Goal: Communication & Community: Answer question/provide support

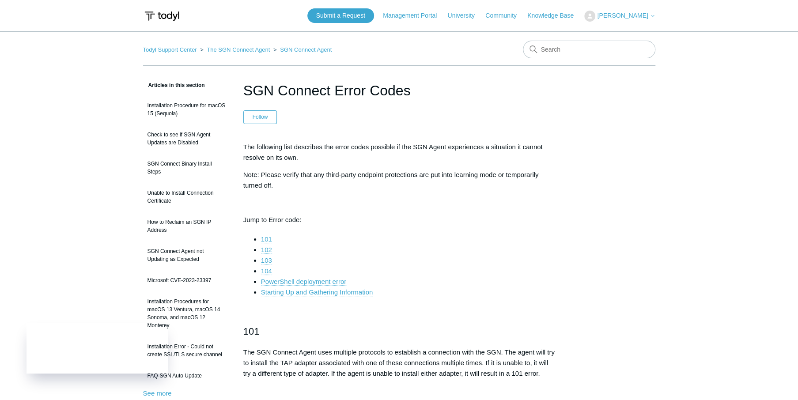
drag, startPoint x: 613, startPoint y: 299, endPoint x: 331, endPoint y: 96, distance: 347.5
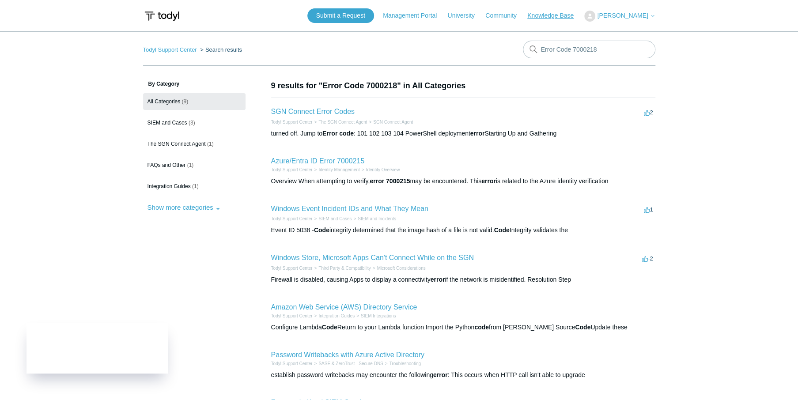
click at [557, 16] on link "Knowledge Base" at bounding box center [554, 15] width 55 height 9
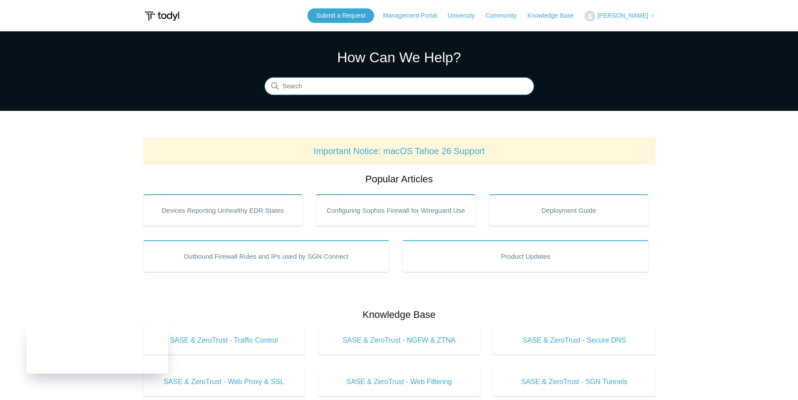
click at [425, 80] on input "Search" at bounding box center [398, 87] width 269 height 18
click at [421, 87] on input "Search" at bounding box center [398, 87] width 269 height 18
drag, startPoint x: 341, startPoint y: 83, endPoint x: 212, endPoint y: 86, distance: 128.9
click at [217, 86] on section "How Can We Help? Search There are no matching results in this help center. Sele…" at bounding box center [399, 70] width 798 height 79
paste input "must contain the following parameter: 'client_assertion' or 'client_secret'."
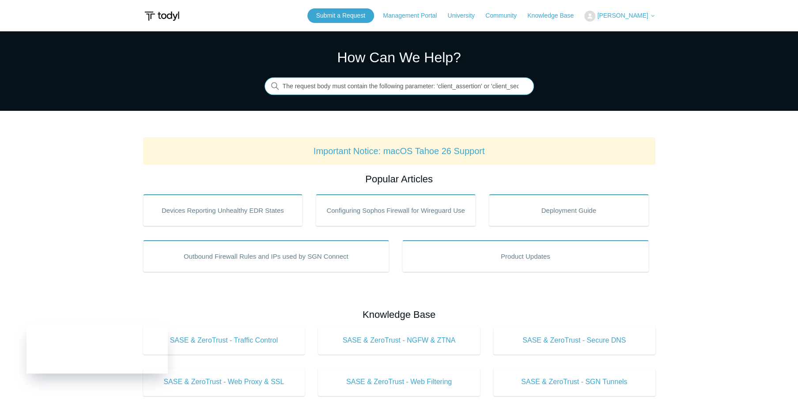
scroll to position [0, 11]
type input "The request body must contain the following parameter: 'client_assertion' or 'c…"
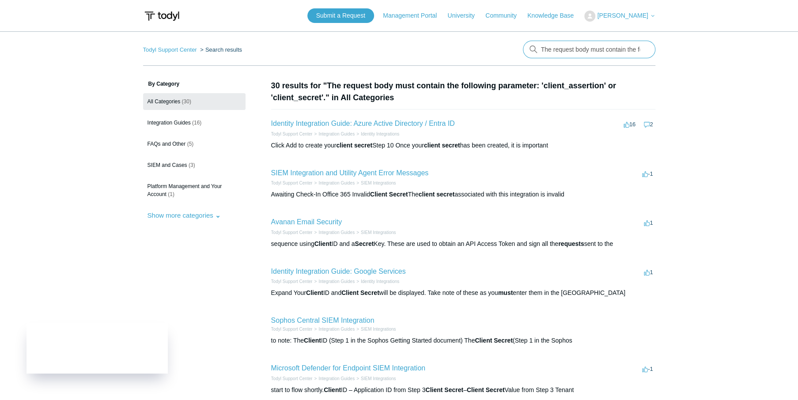
drag, startPoint x: 623, startPoint y: 47, endPoint x: 631, endPoint y: 47, distance: 7.5
click at [623, 47] on input "The request body must contain the following parameter: 'client_assertion' or 'c…" at bounding box center [589, 50] width 132 height 18
click at [641, 47] on input "The request body must contain the following parameter: 'client_assertion' or 'c…" at bounding box center [589, 50] width 132 height 18
paste input "The request body must contain the following parameter: 'client_assertion' or 'c…"
type input "The request body must contain the following parameter: 'client_assertion' or 'c…"
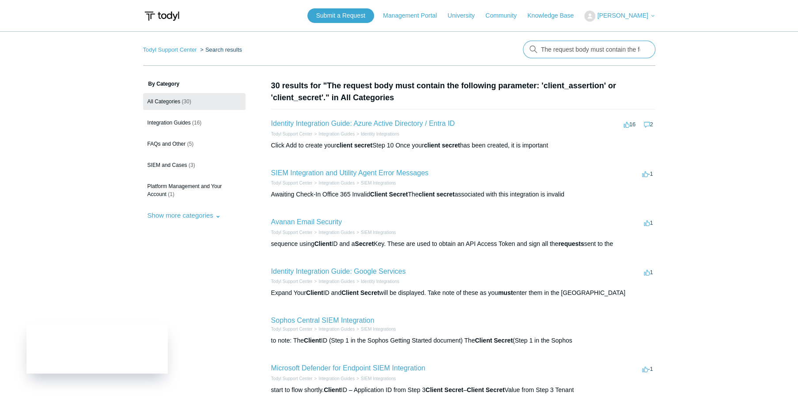
scroll to position [0, 148]
click at [606, 54] on input "The request body must contain the following parameter: 'client_assertion' or 'c…" at bounding box center [589, 50] width 132 height 18
click at [643, 50] on input "The request body must contain the following parameter: 'client_assertion' or 'c…" at bounding box center [589, 50] width 132 height 18
paste input "Developer error - the app is attempting to sign in without the necessary or cor…"
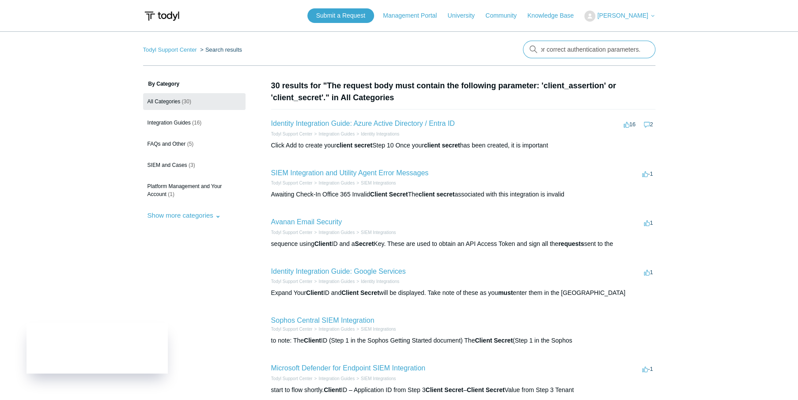
type input "Developer error - the app is attempting to sign in without the necessary or cor…"
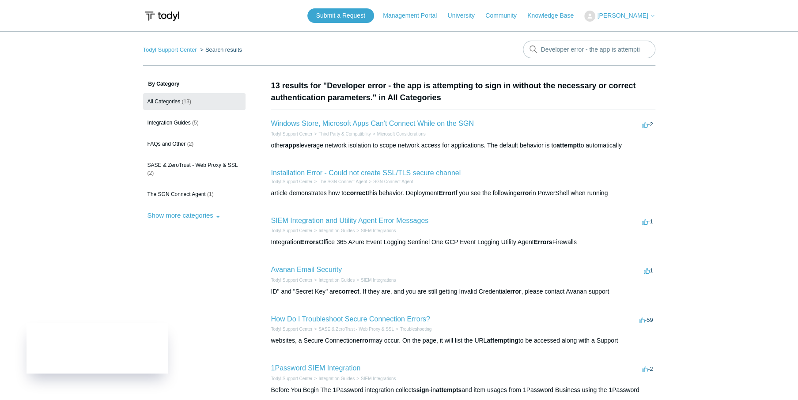
click at [184, 54] on ol "Todyl Support Center Search results" at bounding box center [192, 50] width 99 height 10
click at [182, 50] on link "Todyl Support Center" at bounding box center [170, 49] width 54 height 7
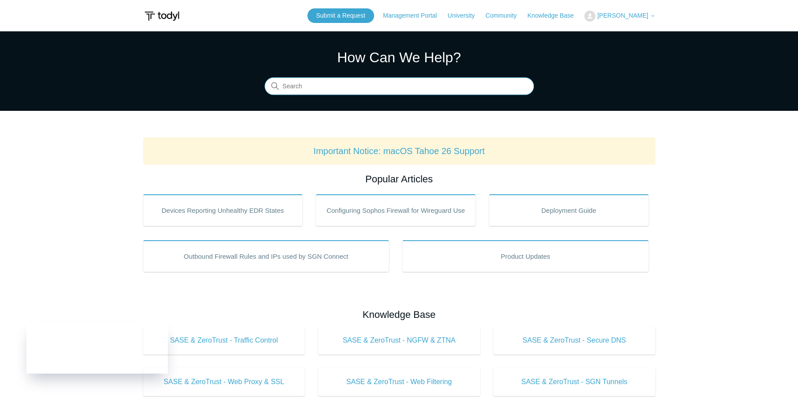
click at [403, 83] on input "Search" at bounding box center [398, 87] width 269 height 18
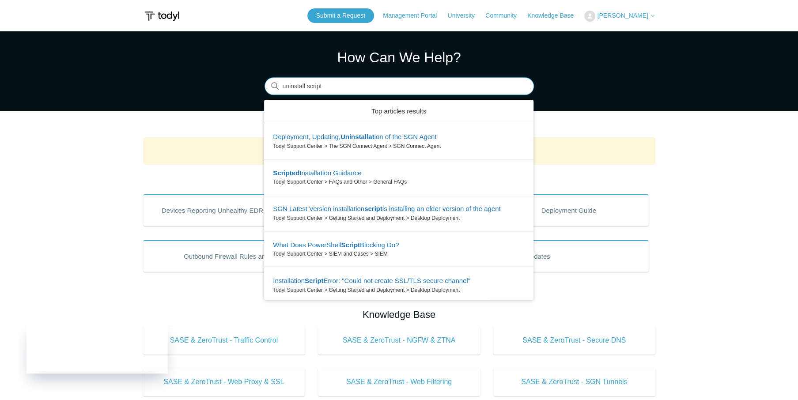
type input "uninstall script"
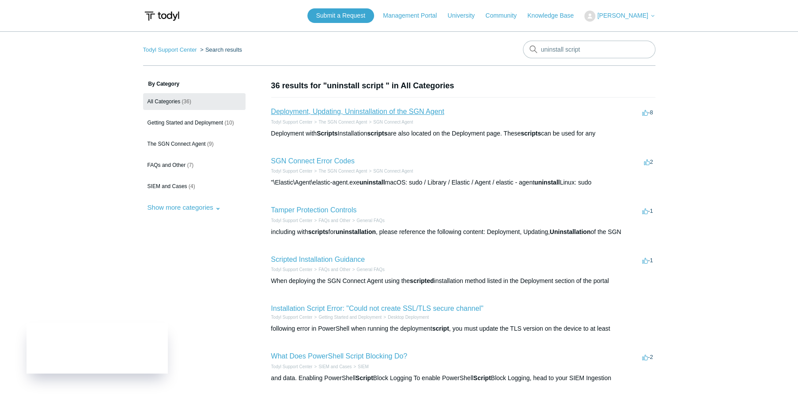
click at [423, 115] on link "Deployment, Updating, Uninstallation of the SGN Agent" at bounding box center [357, 112] width 173 height 8
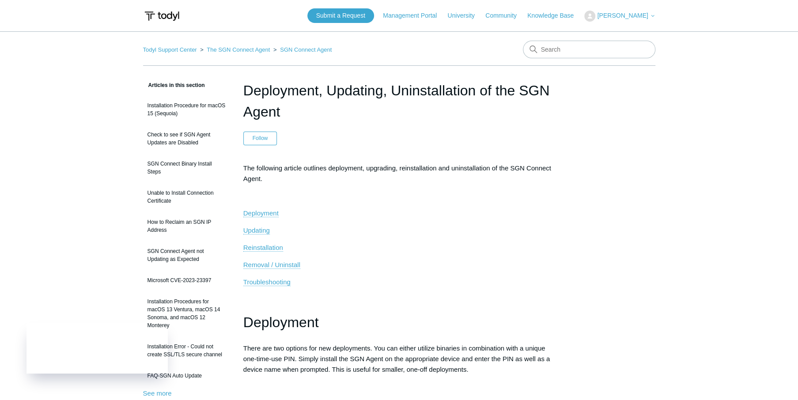
click at [376, 123] on header "Deployment, Updating, Uninstallation of the SGN Agent Follow Not yet followed b…" at bounding box center [399, 112] width 312 height 65
click at [290, 265] on span "Removal / Uninstall" at bounding box center [271, 265] width 57 height 8
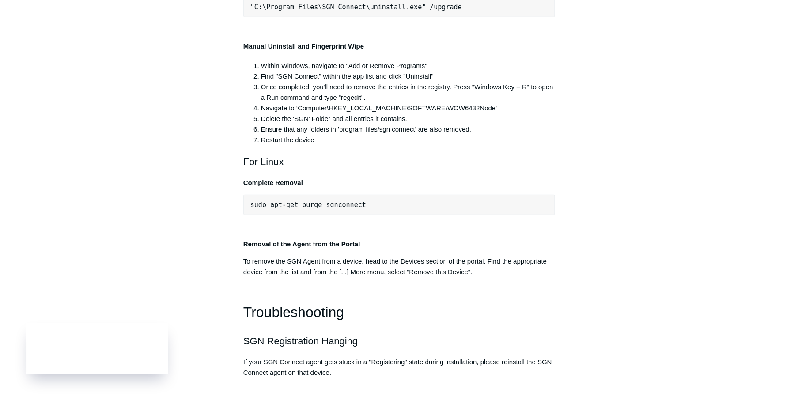
scroll to position [1804, 0]
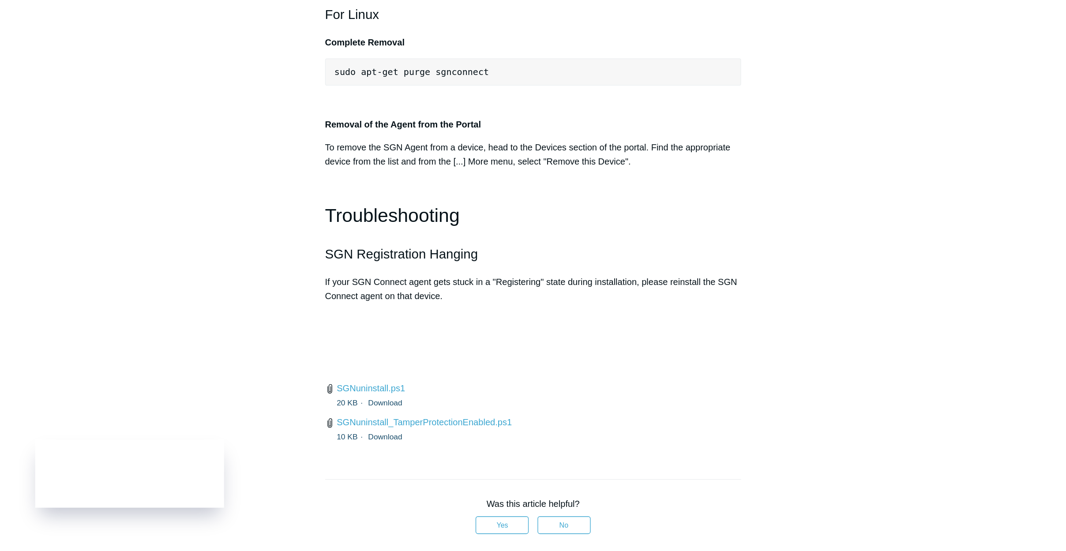
scroll to position [1937, 0]
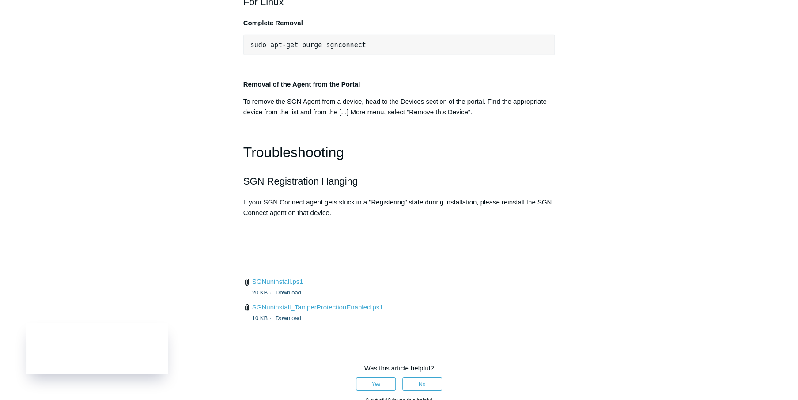
drag, startPoint x: 442, startPoint y: 197, endPoint x: 252, endPoint y: 192, distance: 189.9
copy span ""C:\Program Files\SGN Connect\uninstall.exe" /upgrade"
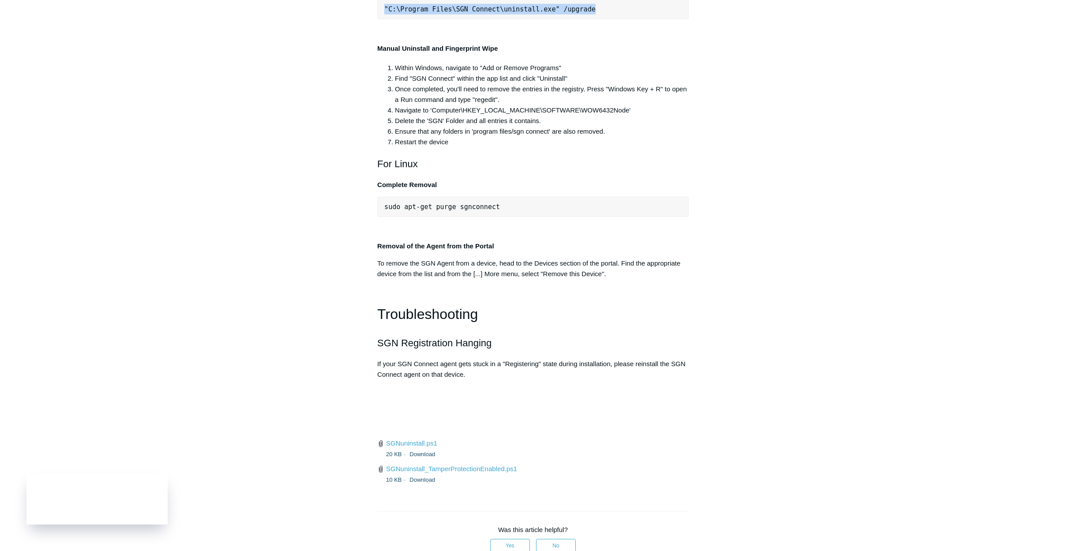
scroll to position [1804, 0]
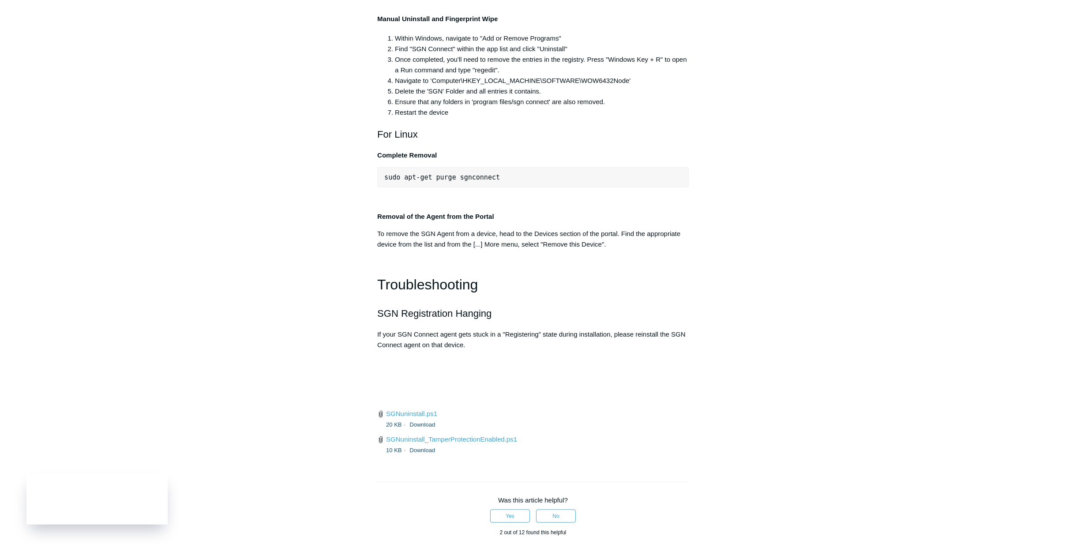
drag, startPoint x: 603, startPoint y: 144, endPoint x: 656, endPoint y: 142, distance: 53.4
drag, startPoint x: 656, startPoint y: 142, endPoint x: 486, endPoint y: 322, distance: 247.6
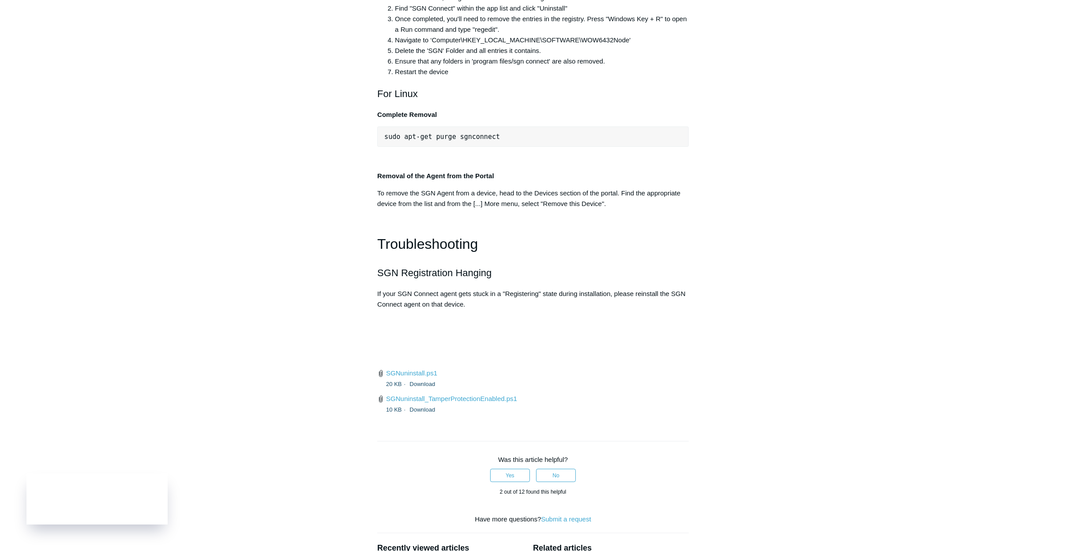
scroll to position [1849, 0]
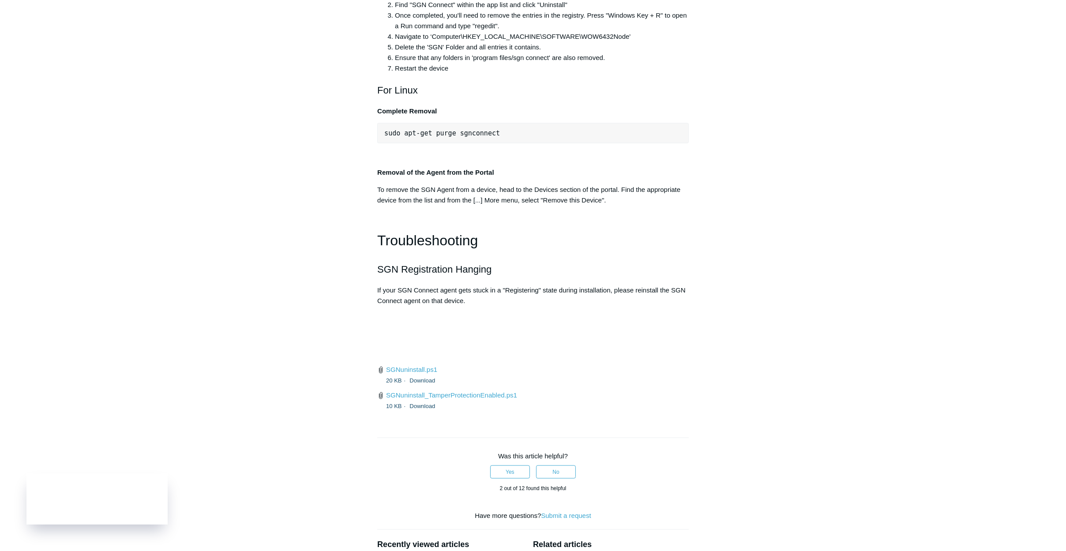
drag, startPoint x: 389, startPoint y: 285, endPoint x: 600, endPoint y: 291, distance: 210.6
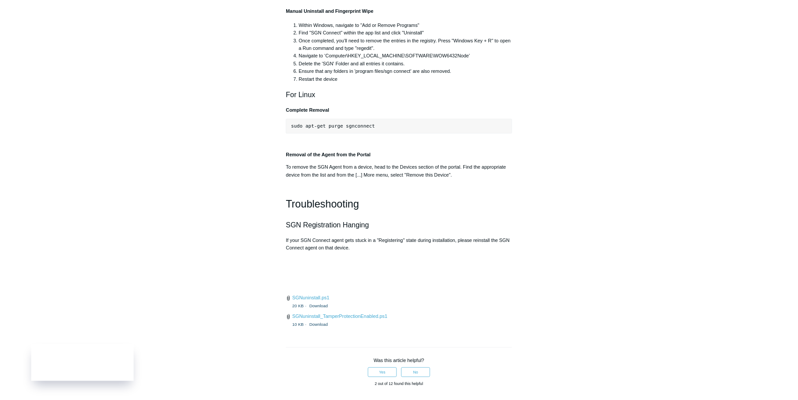
scroll to position [1804, 0]
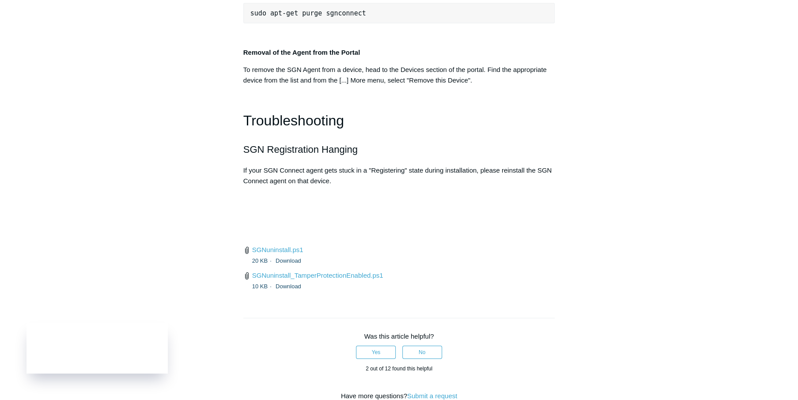
scroll to position [1981, 0]
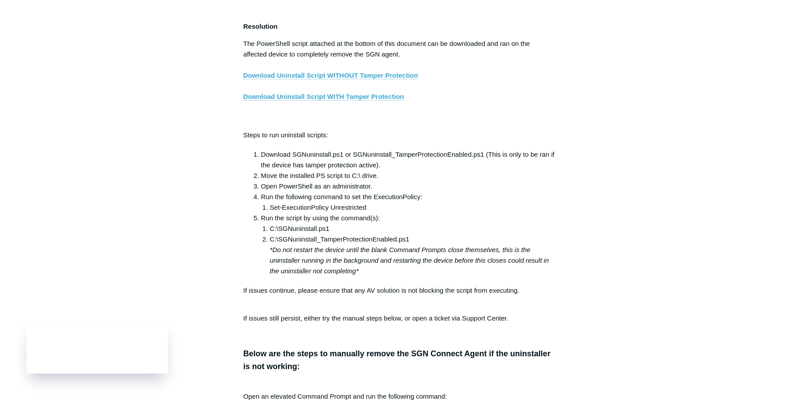
scroll to position [1501, 0]
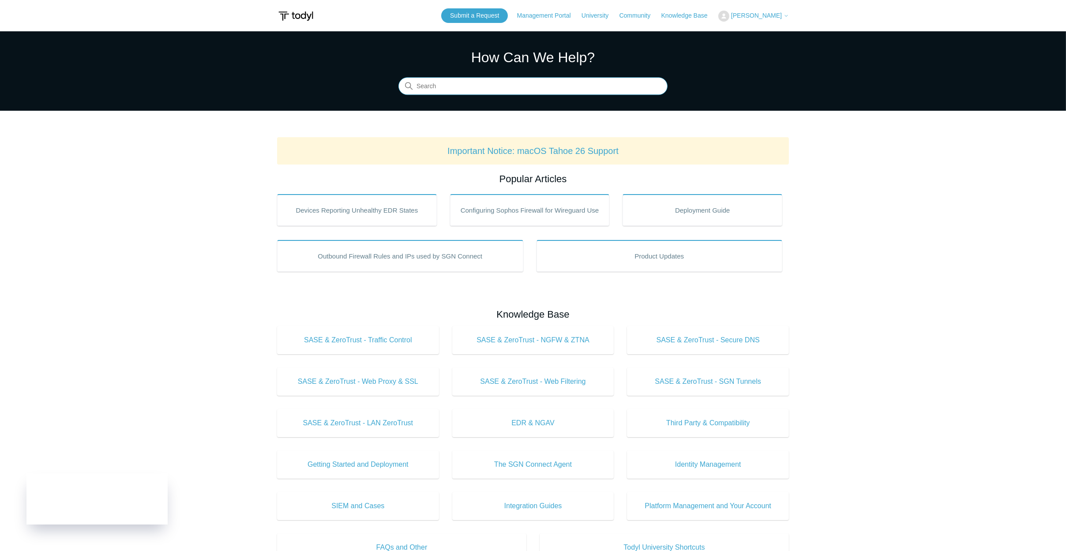
click at [482, 90] on input "Search" at bounding box center [533, 87] width 269 height 18
paste input "Error Code 7000218"
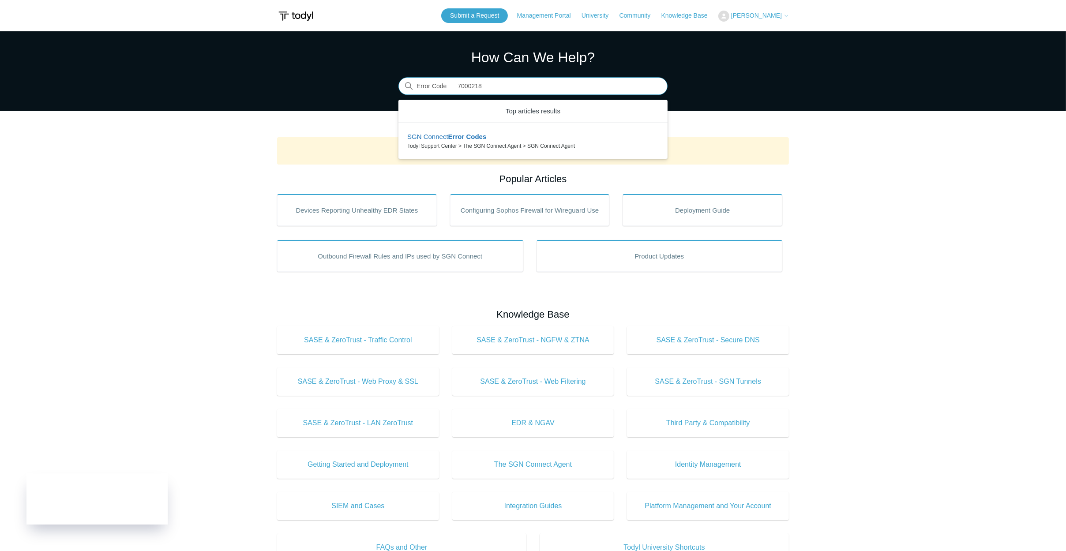
click at [456, 81] on input "Error Code 7000218" at bounding box center [533, 87] width 269 height 18
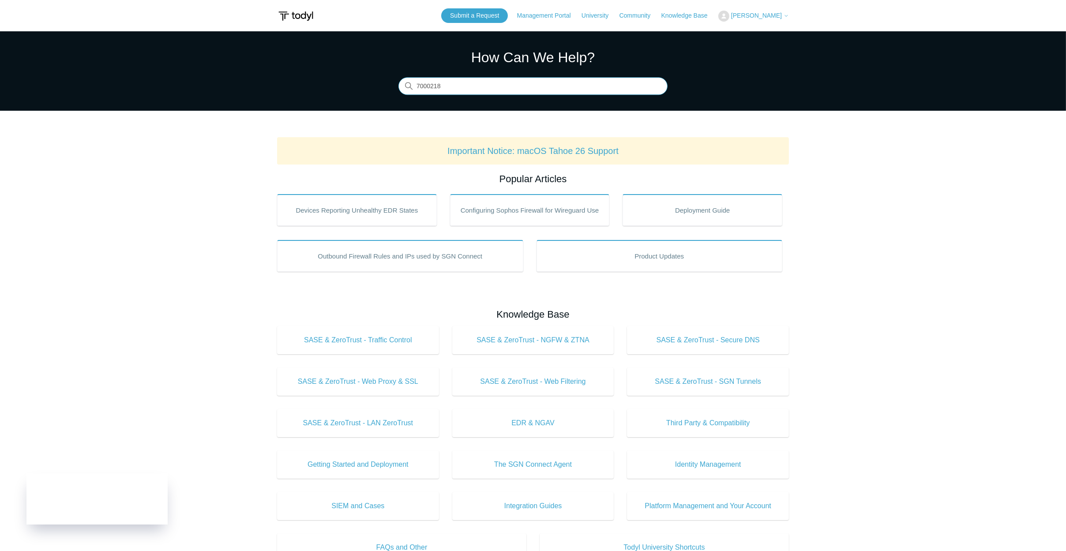
type input "7000218"
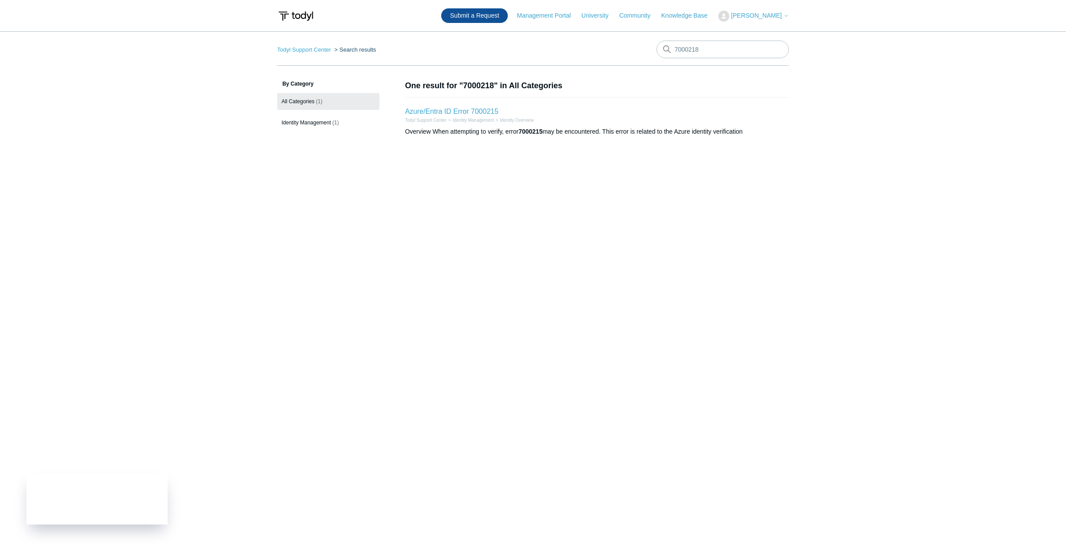
click at [477, 16] on link "Submit a Request" at bounding box center [474, 15] width 67 height 15
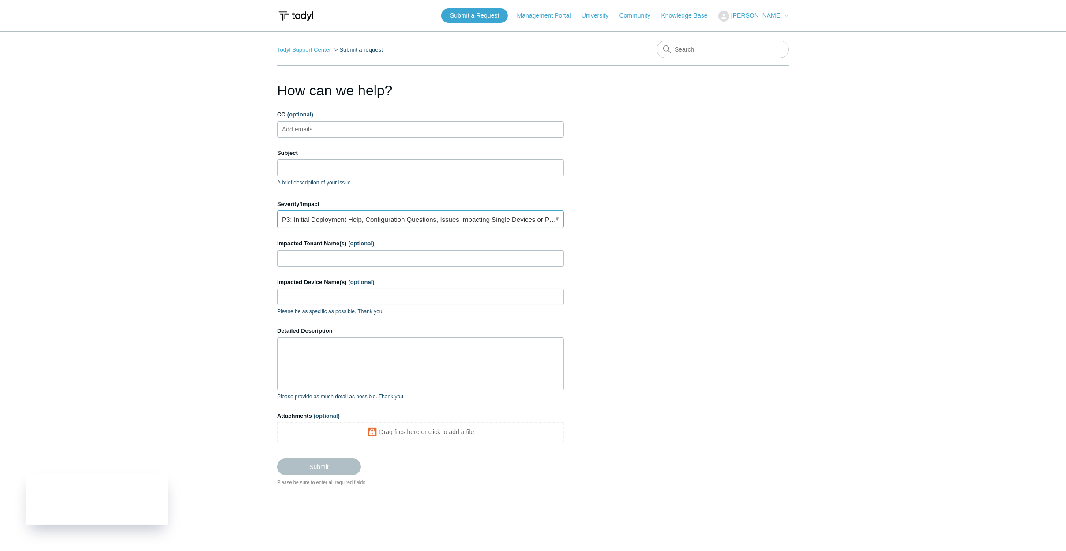
click at [369, 223] on link "P3: Initial Deployment Help, Configuration Questions, Issues Impacting Single D…" at bounding box center [420, 220] width 287 height 18
click at [738, 237] on section "How can we help? CC (optional) Add emails Subject A brief description of your i…" at bounding box center [533, 283] width 512 height 407
click at [350, 136] on ul "Add emails" at bounding box center [420, 129] width 287 height 16
type input "[EMAIL_ADDRESS][DOMAIN_NAME]"
click at [321, 175] on input "Subject" at bounding box center [420, 167] width 287 height 17
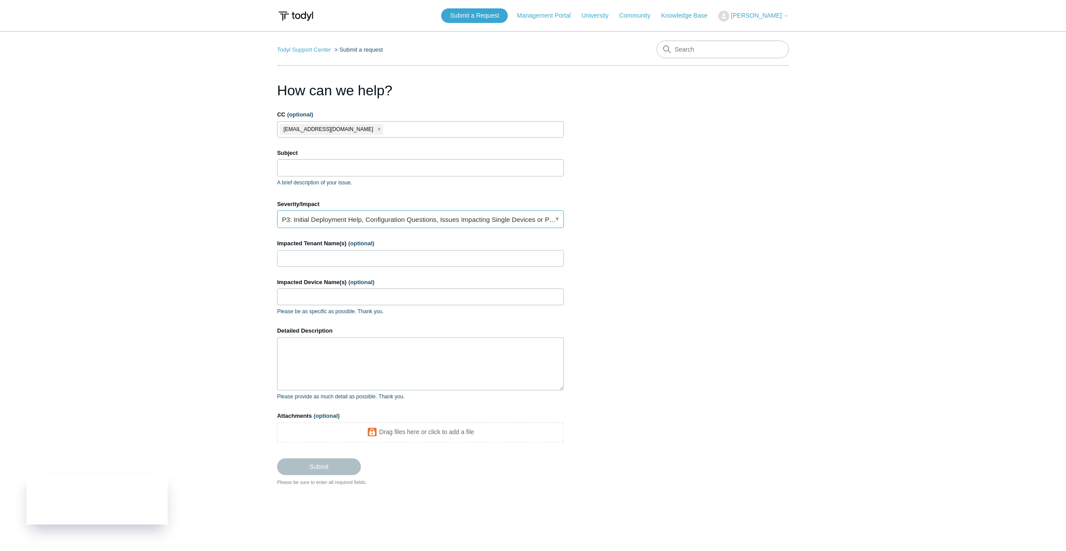
click at [417, 214] on link "P3: Initial Deployment Help, Configuration Questions, Issues Impacting Single D…" at bounding box center [420, 220] width 287 height 18
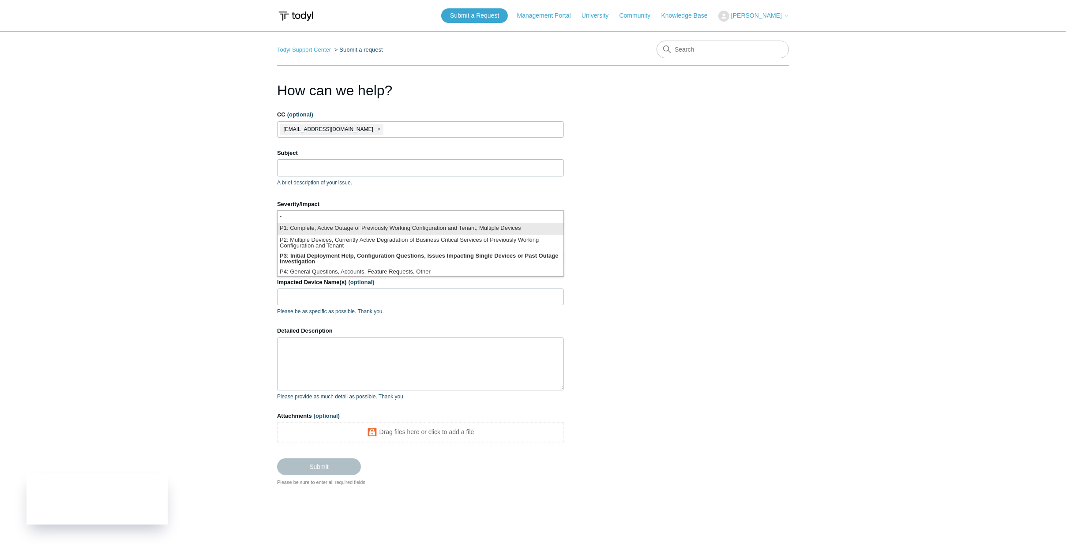
click at [413, 231] on li "P1: Complete, Active Outage of Previously Working Configuration and Tenant, Mul…" at bounding box center [421, 229] width 286 height 12
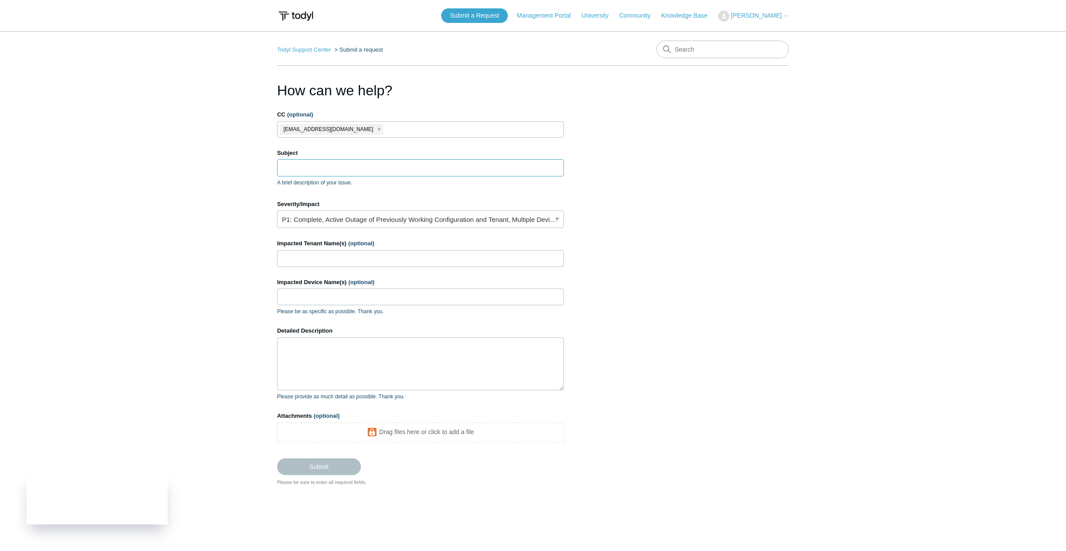
click at [378, 169] on input "Subject" at bounding box center [420, 167] width 287 height 17
click at [369, 165] on input "Subject" at bounding box center [420, 167] width 287 height 17
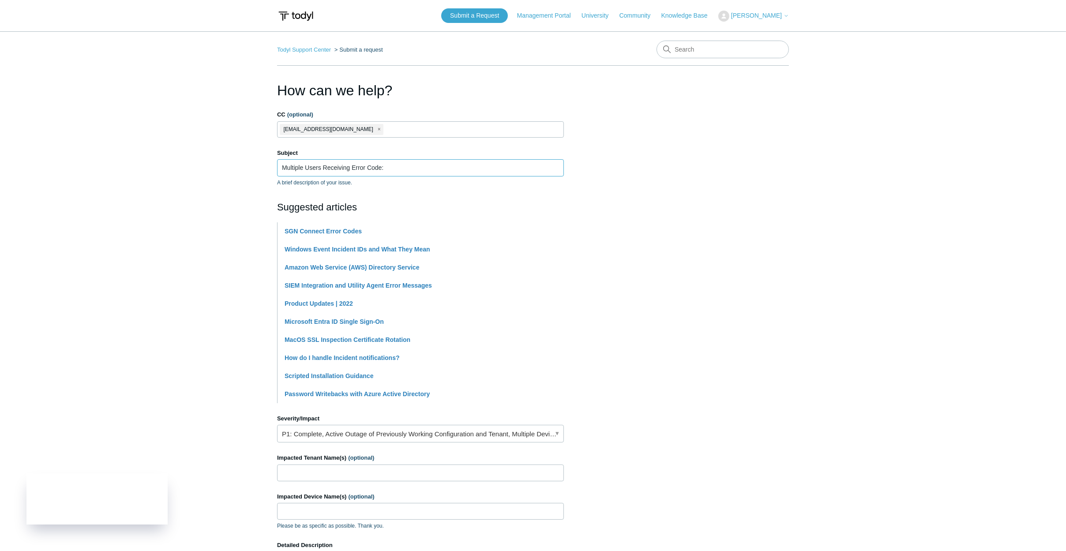
click at [409, 169] on input "Multiple Users Receiving Error Code:" at bounding box center [420, 167] width 287 height 17
paste input "7000218"
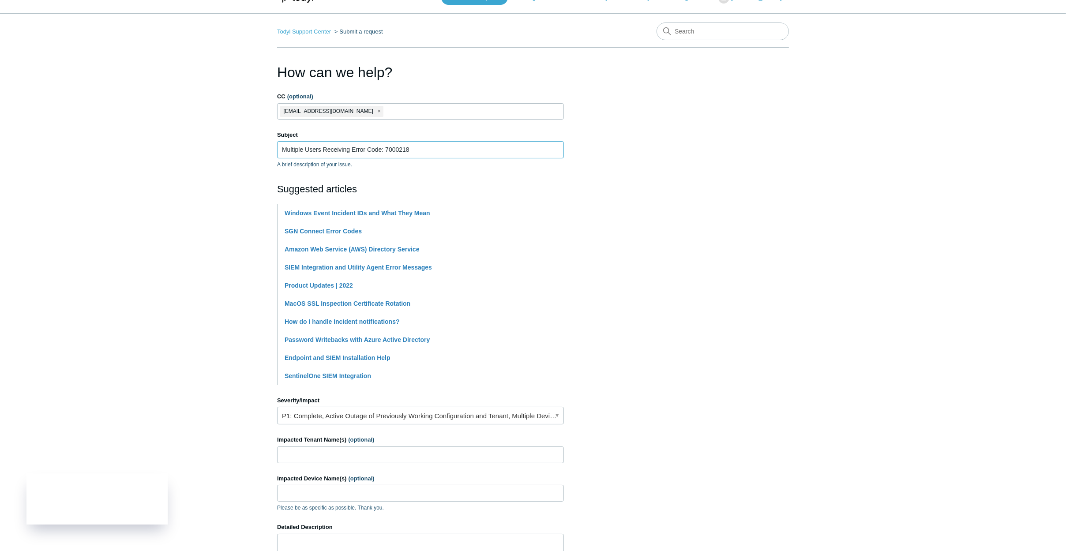
scroll to position [132, 0]
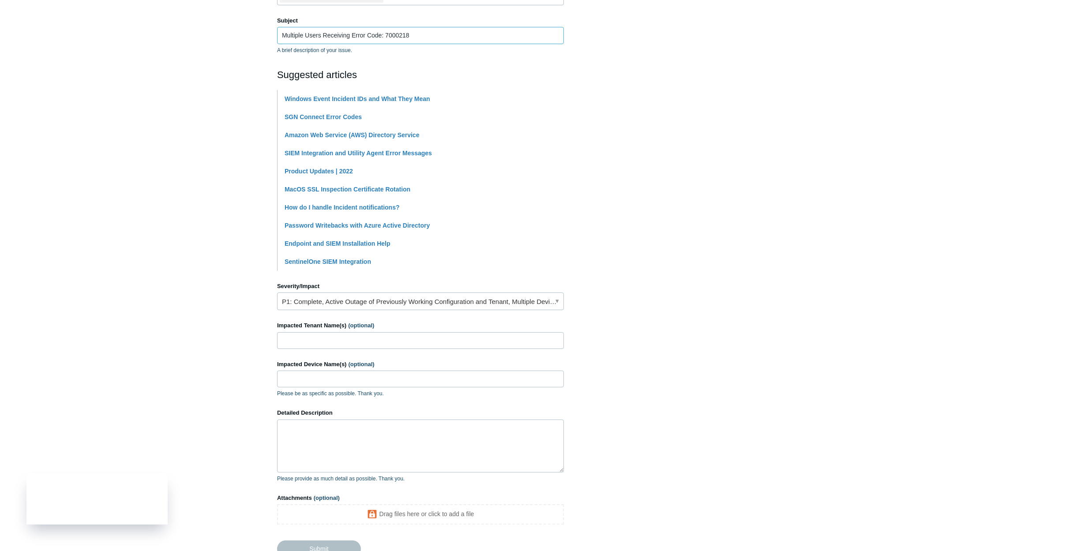
type input "Multiple Users Receiving Error Code: 7000218"
click at [422, 344] on input "Impacted Tenant Name(s) (optional)" at bounding box center [420, 340] width 287 height 17
type input "SD Reliance"
click at [396, 383] on input "Impacted Device Name(s) (optional)" at bounding box center [420, 379] width 287 height 17
click at [354, 380] on input "SDRMPC21" at bounding box center [420, 379] width 287 height 17
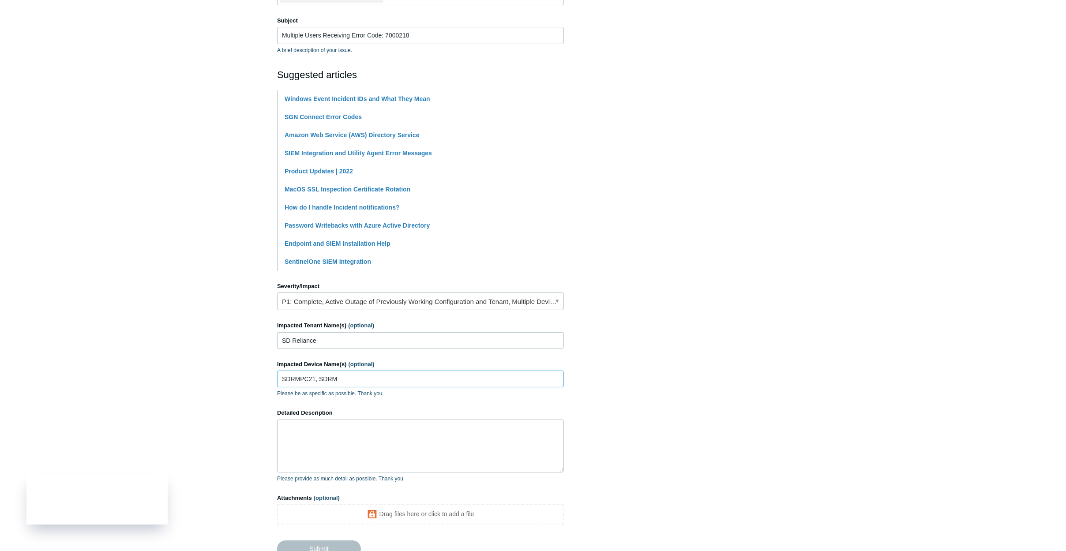
click at [343, 385] on input "SDRMPC21, SDRM" at bounding box center [420, 379] width 287 height 17
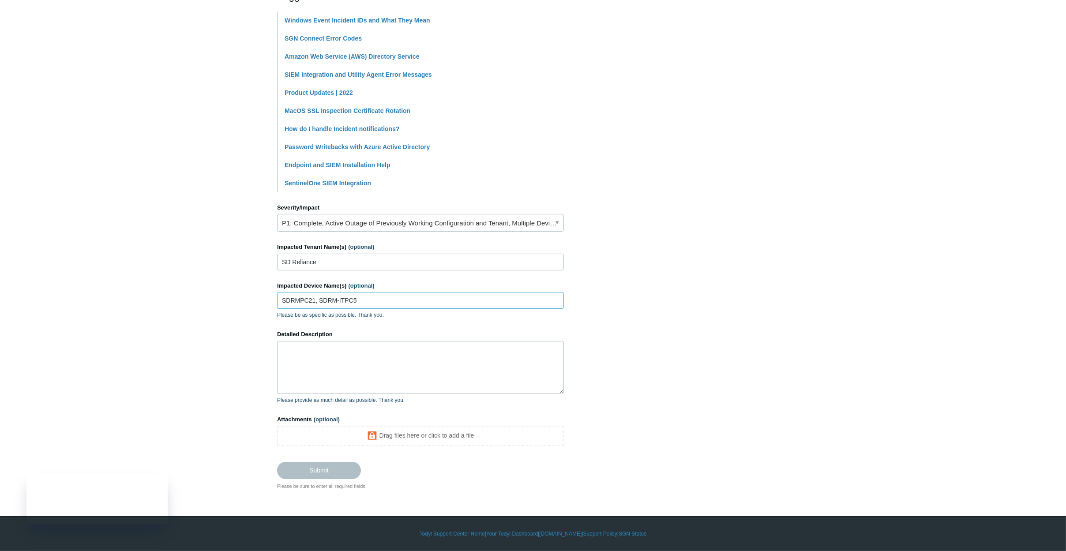
scroll to position [212, 0]
type input "SDRMPC21, SDRM-ITPC5"
click at [371, 361] on textarea "Detailed Description" at bounding box center [420, 367] width 287 height 53
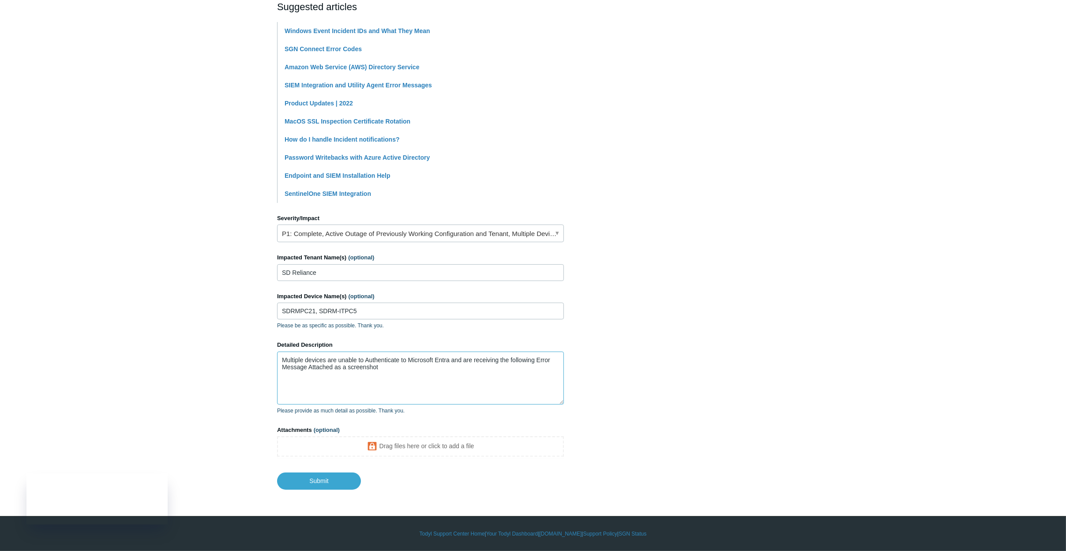
click at [401, 363] on textarea "Multiple devices are unable to Authenticate to Microsoft Entra and are receivin…" at bounding box center [420, 378] width 287 height 53
click at [396, 375] on textarea "Multiple devices are unable to Authenticate to Microsoft Entra and are receivin…" at bounding box center [420, 378] width 287 height 53
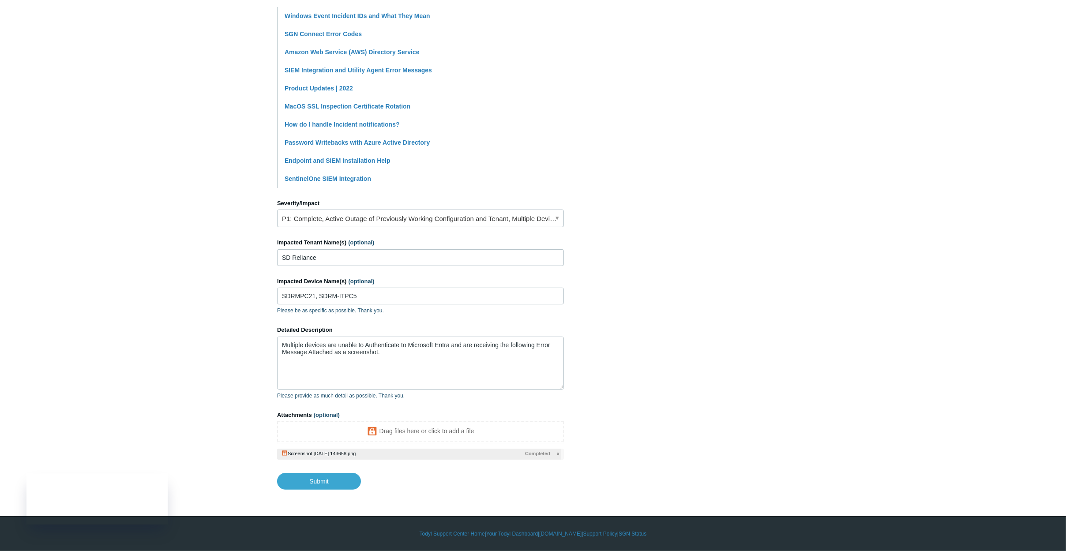
scroll to position [217, 0]
click at [337, 482] on input "Submit" at bounding box center [319, 481] width 84 height 18
type textarea "Multiple devices are unable to Authenticate to Microsoft Entra and are receivin…"
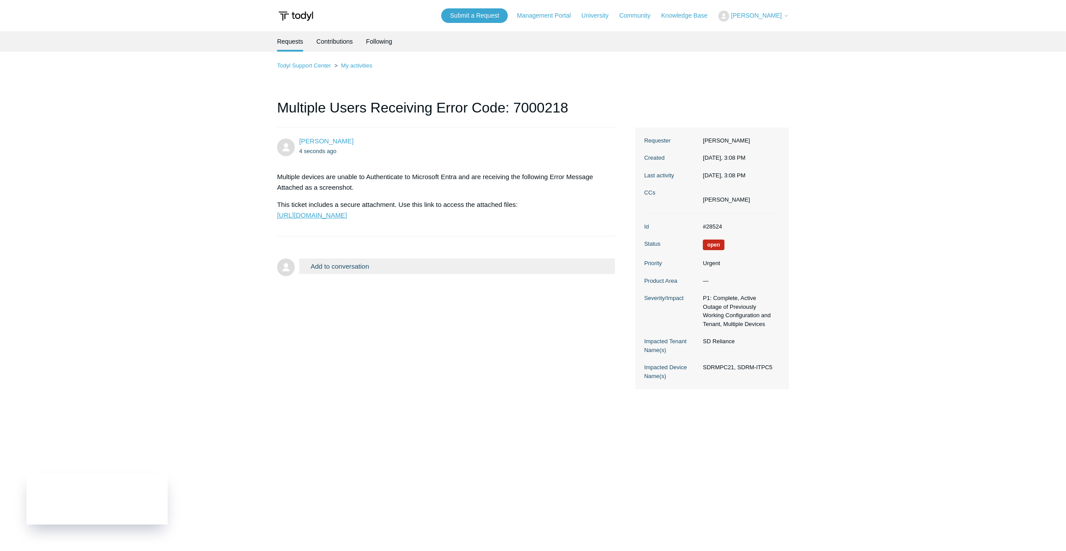
click at [347, 219] on link "[URL][DOMAIN_NAME]" at bounding box center [312, 215] width 70 height 8
click at [721, 193] on dd "Dennis Krohn, Jr." at bounding box center [740, 196] width 82 height 16
click at [347, 213] on link "[URL][DOMAIN_NAME]" at bounding box center [312, 215] width 70 height 8
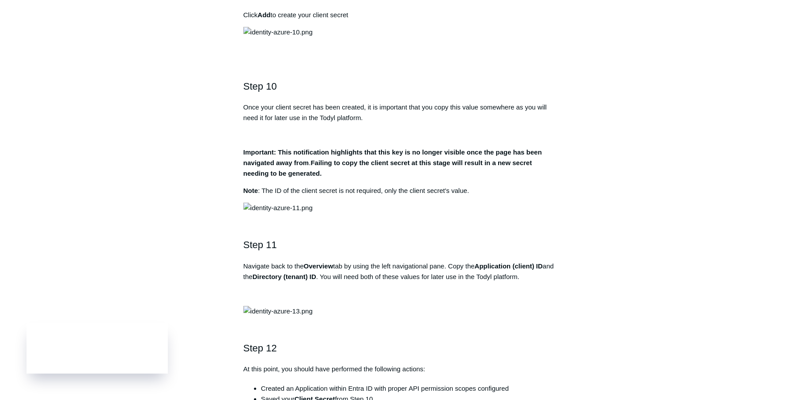
scroll to position [1589, 0]
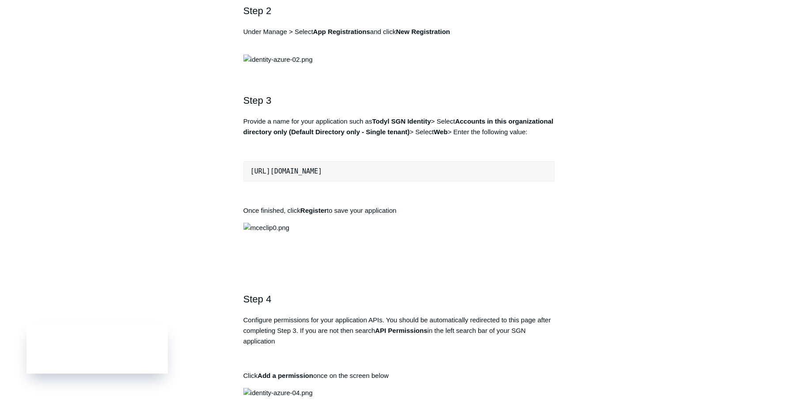
drag, startPoint x: 160, startPoint y: 225, endPoint x: 136, endPoint y: 121, distance: 106.0
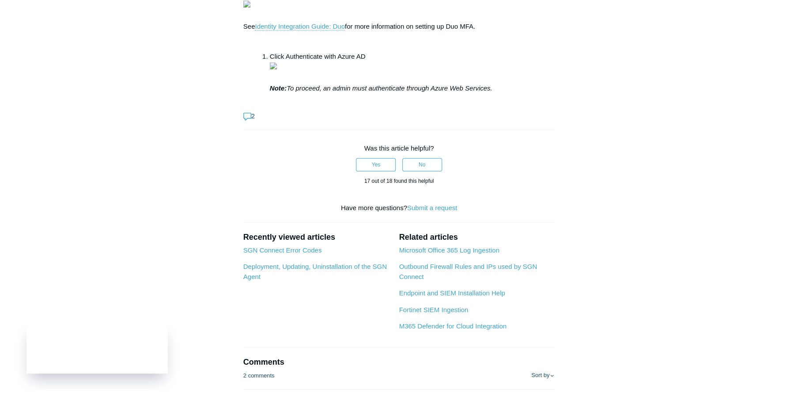
scroll to position [2848, 0]
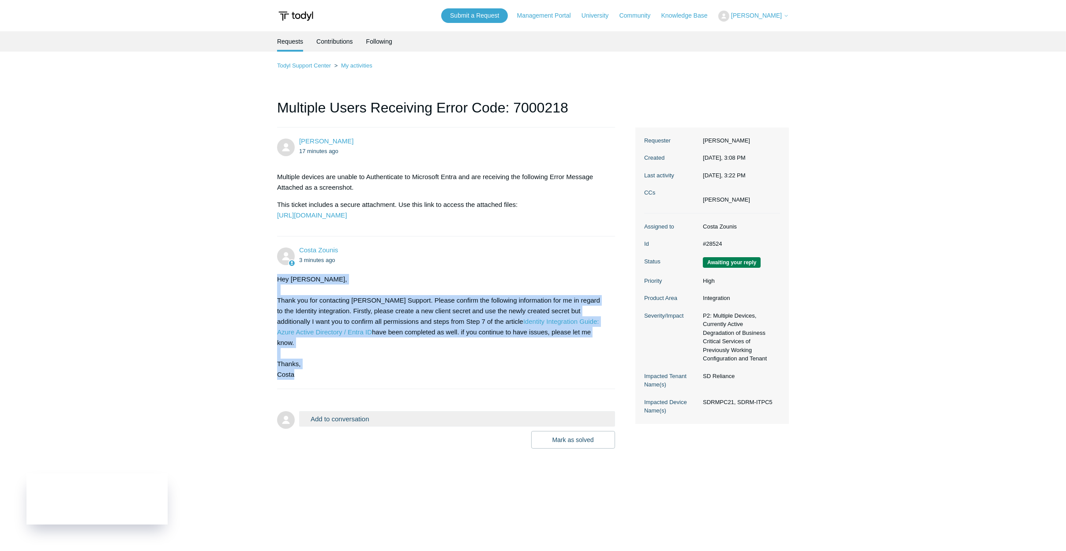
drag, startPoint x: 277, startPoint y: 299, endPoint x: 307, endPoint y: 384, distance: 89.8
click at [307, 380] on div "Hey Michael, Thank you for contacting Todyl Support. Please confirm the followi…" at bounding box center [441, 327] width 329 height 106
copy div "Hey Michael, Thank you for contacting Todyl Support. Please confirm the followi…"
click at [886, 205] on main "Requests Contributions Following Todyl Support Center My activities Multiple Us…" at bounding box center [533, 279] width 1066 height 496
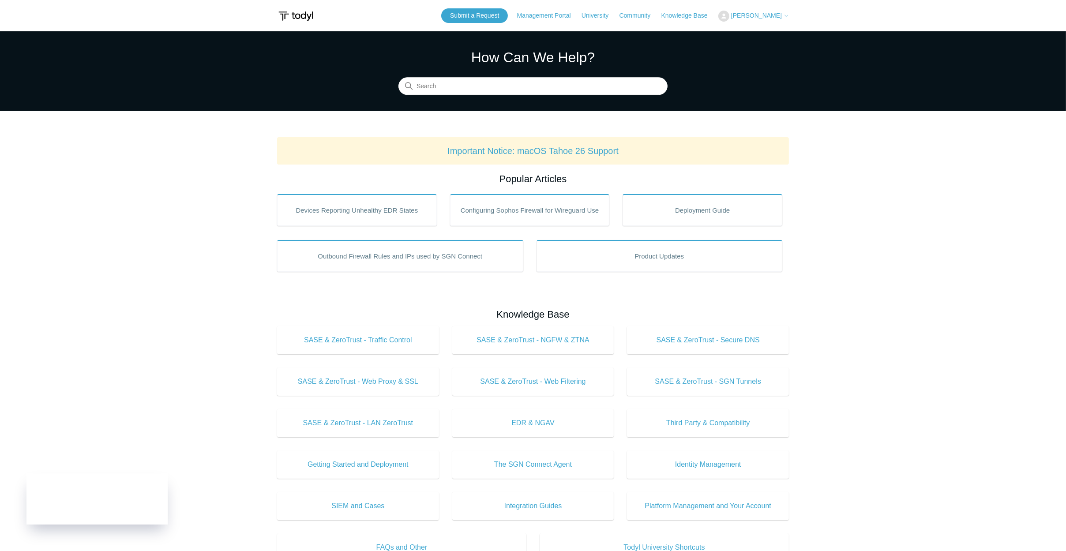
click at [743, 17] on span "[PERSON_NAME]" at bounding box center [756, 15] width 51 height 7
click at [759, 36] on link "My Support Requests" at bounding box center [762, 34] width 86 height 15
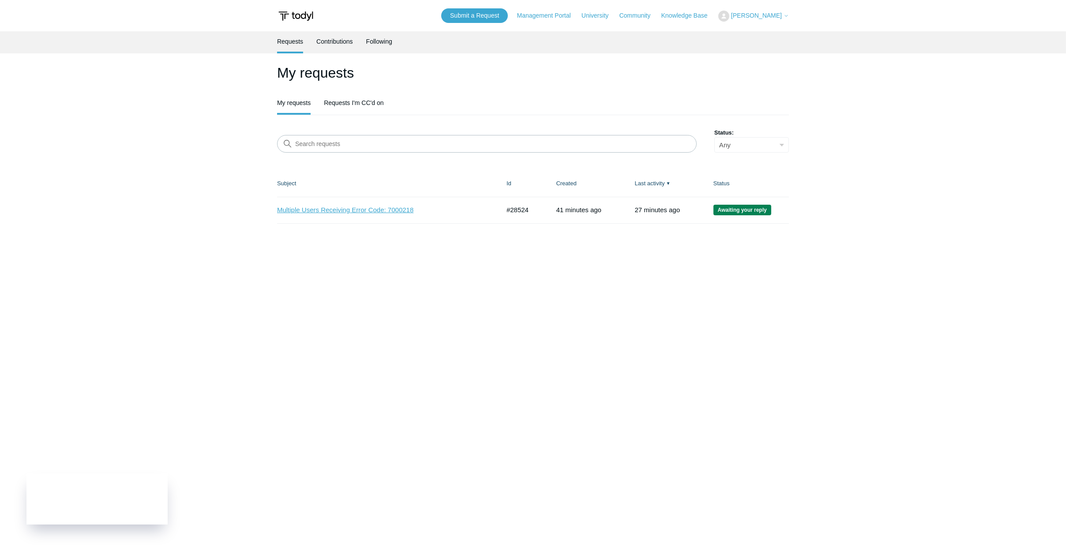
click at [358, 208] on link "Multiple Users Receiving Error Code: 7000218" at bounding box center [382, 210] width 210 height 10
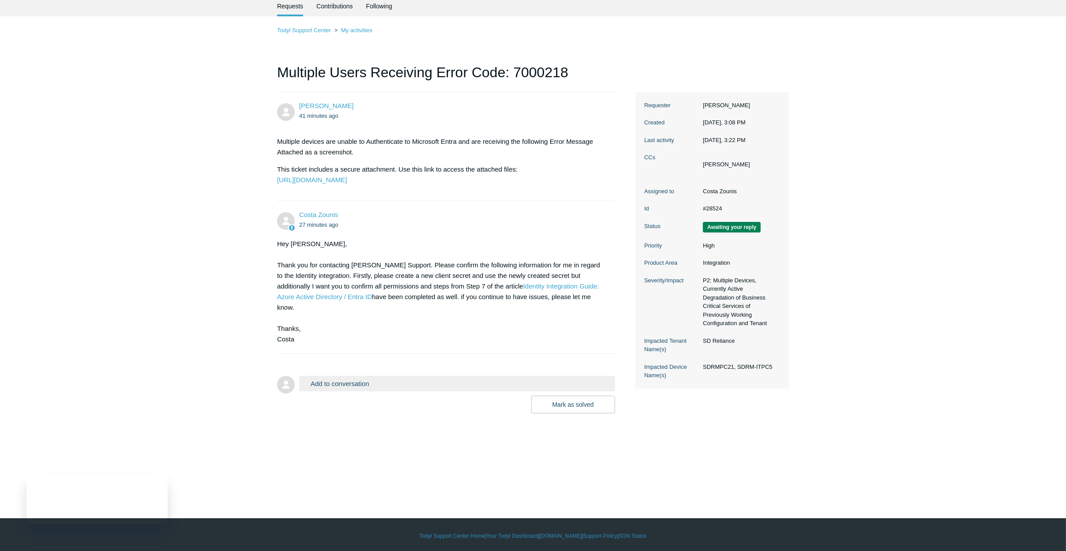
scroll to position [37, 0]
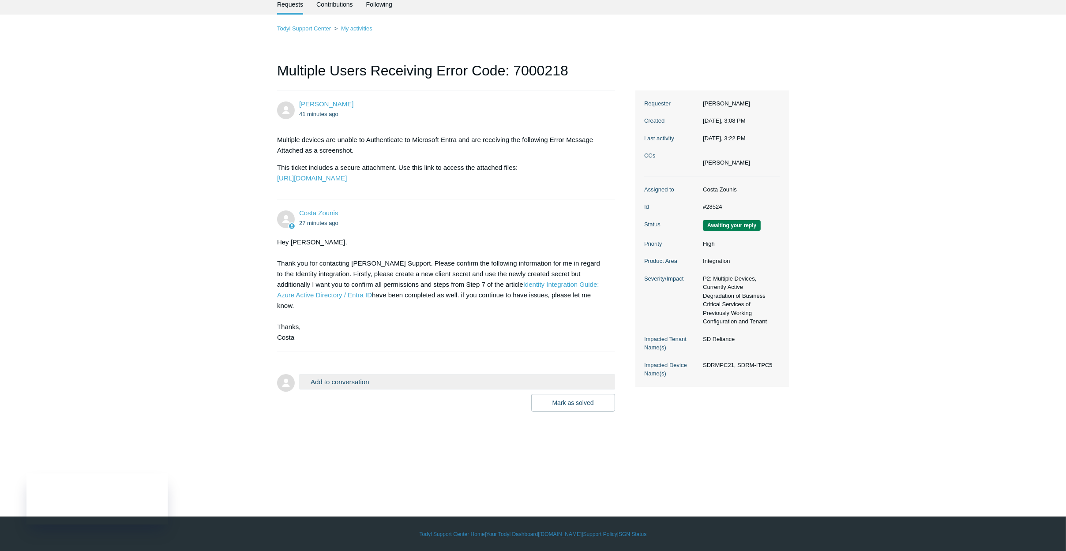
click at [332, 390] on button "Add to conversation" at bounding box center [457, 381] width 316 height 15
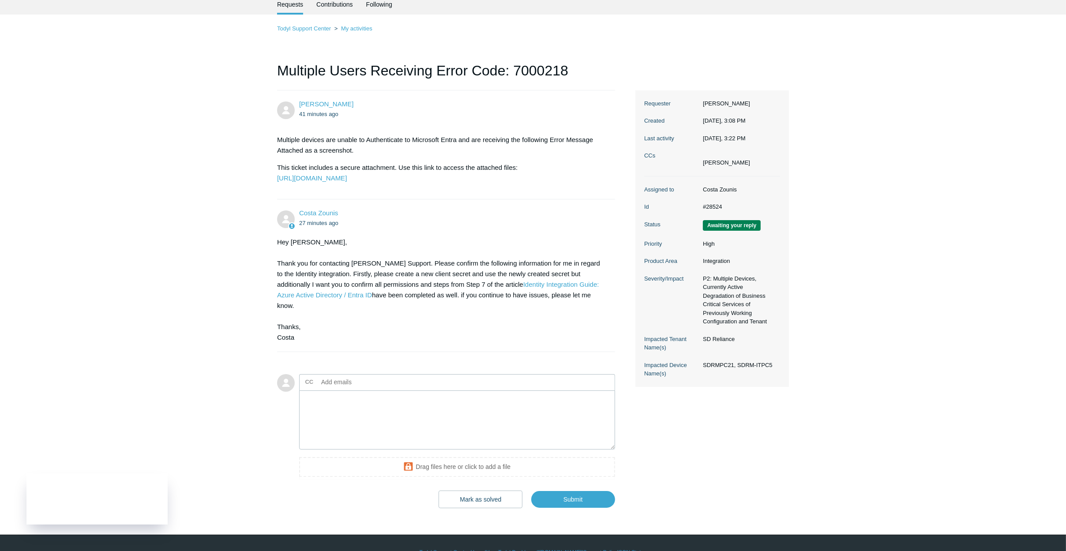
click at [332, 389] on input "text" at bounding box center [365, 382] width 95 height 13
type input "[EMAIL_ADDRESS][DOMAIN_NAME]"
click at [510, 423] on textarea "Add your reply" at bounding box center [457, 421] width 316 height 60
type textarea "H"
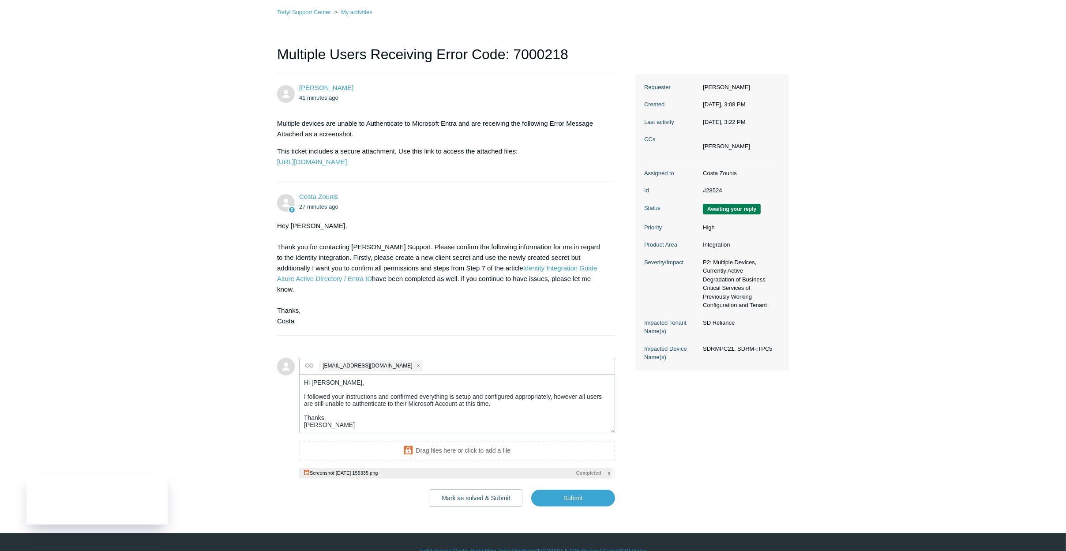
scroll to position [81, 0]
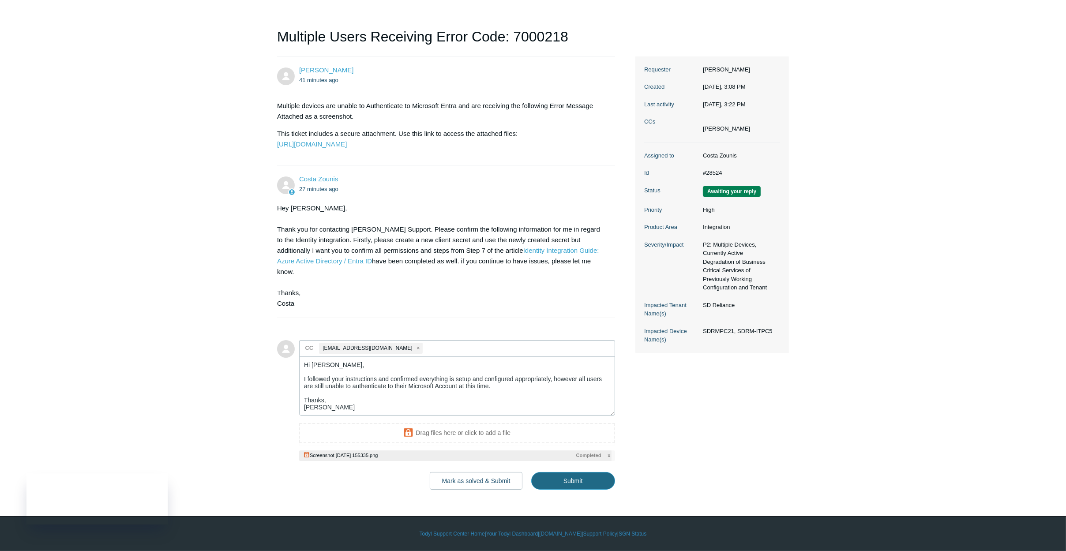
click at [584, 479] on input "Submit" at bounding box center [573, 481] width 84 height 18
type textarea "Hi Costa, I followed your instructions and confirmed everything is setup and co…"
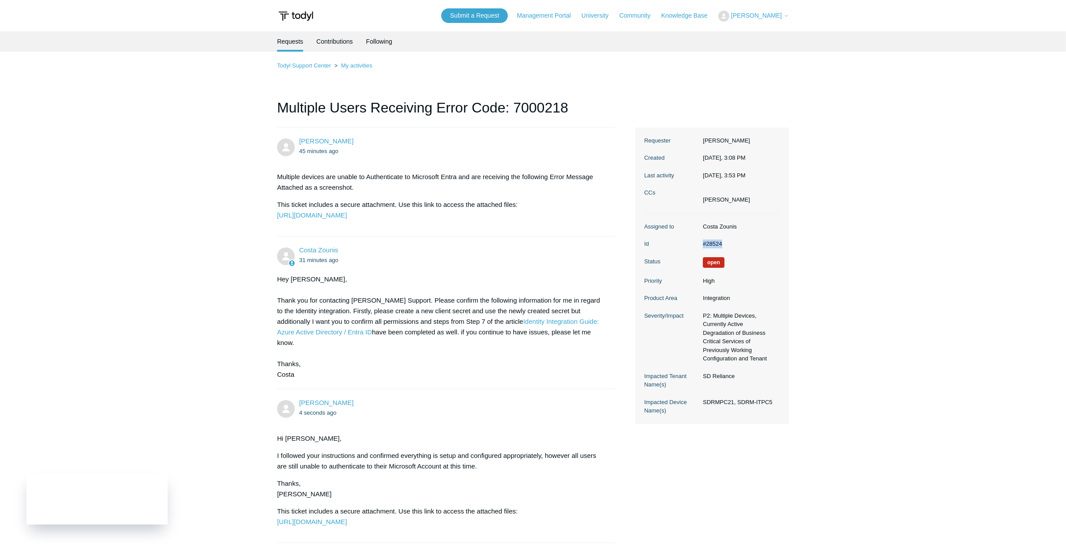
drag, startPoint x: 733, startPoint y: 242, endPoint x: 700, endPoint y: 243, distance: 33.1
click at [700, 243] on dd "#28524" at bounding box center [740, 244] width 82 height 9
copy dd "#28524"
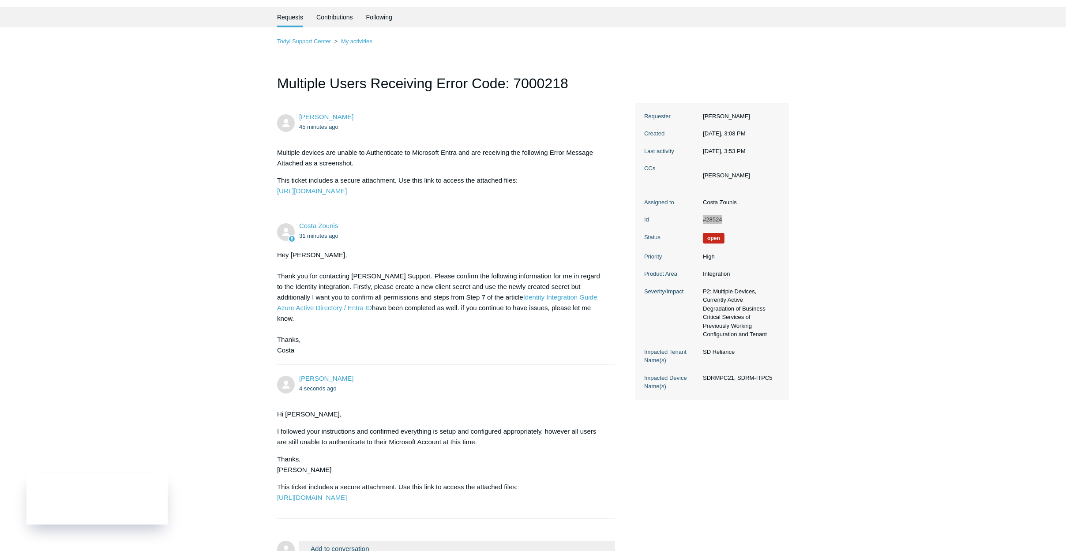
scroll to position [144, 0]
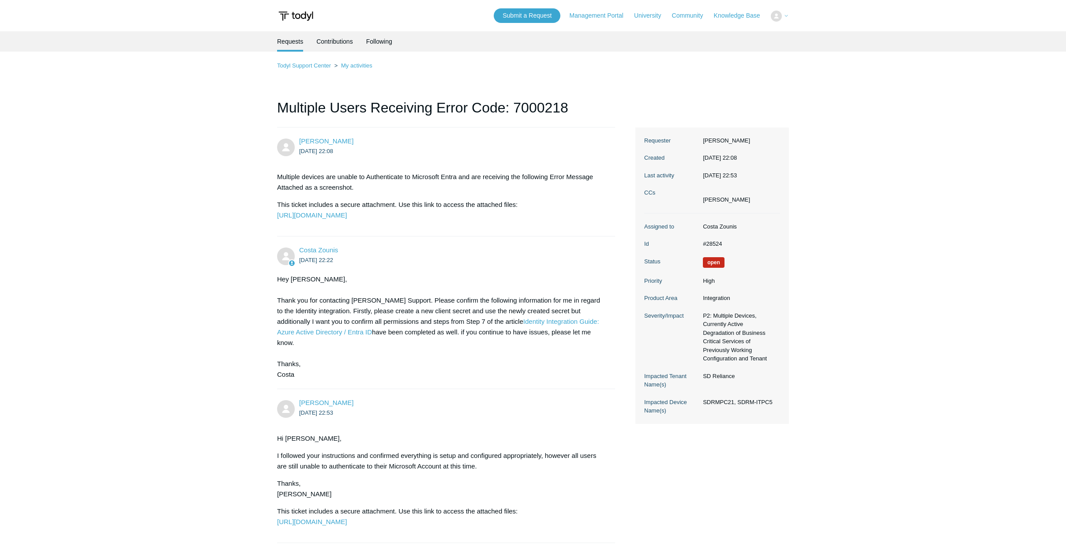
scroll to position [144, 0]
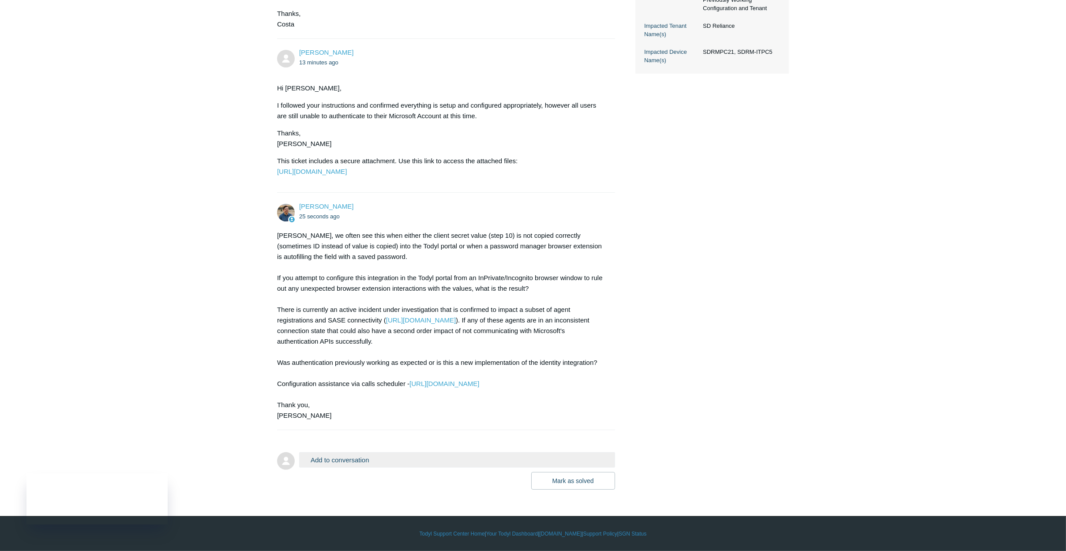
scroll to position [381, 0]
click at [349, 457] on button "Add to conversation" at bounding box center [457, 459] width 316 height 15
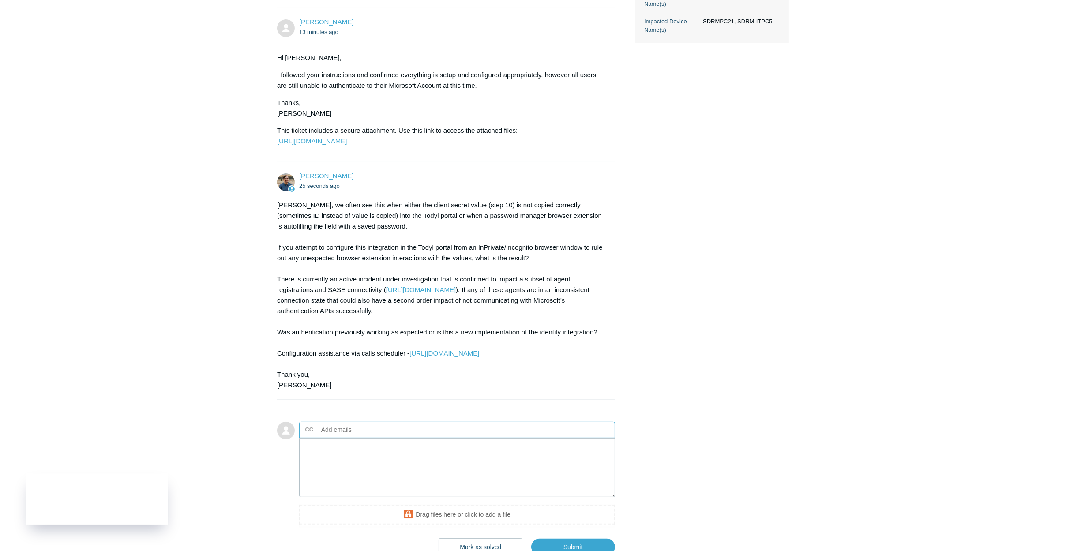
click at [347, 437] on input "text" at bounding box center [365, 429] width 95 height 13
type input "[EMAIL_ADDRESS][DOMAIN_NAME]"
click at [497, 488] on textarea "Add your reply" at bounding box center [457, 468] width 316 height 60
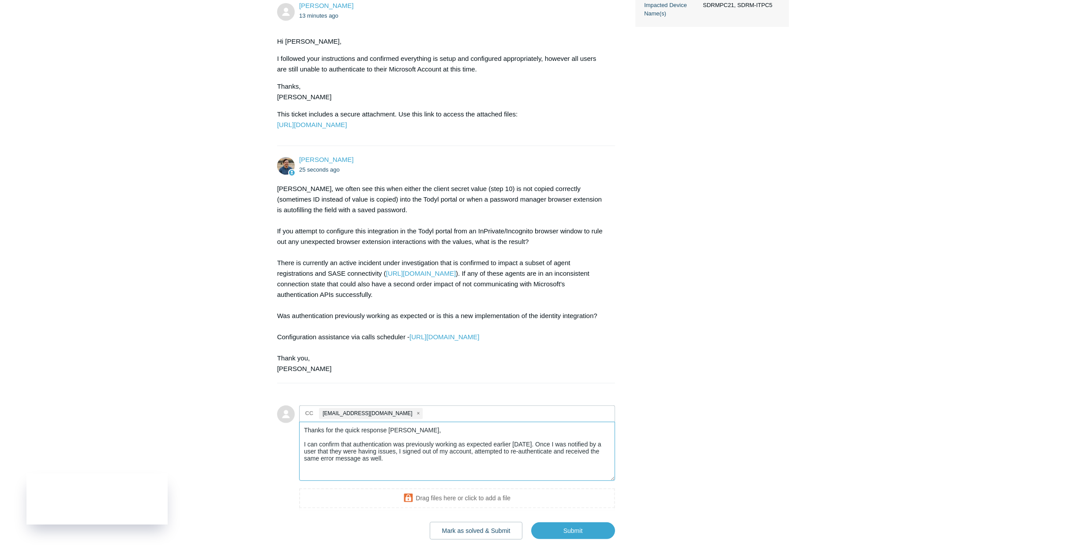
scroll to position [425, 0]
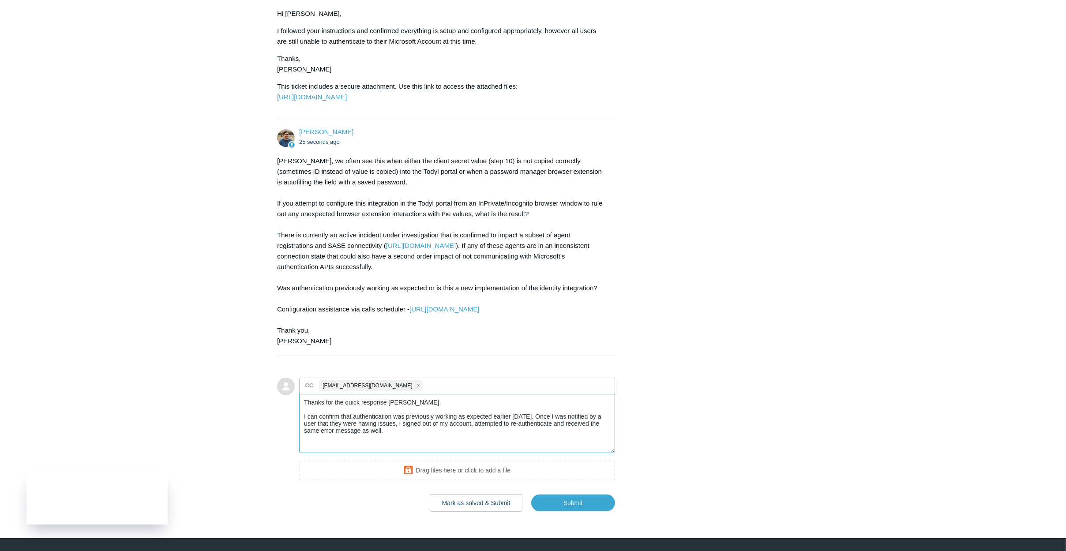
click at [373, 438] on textarea "Thanks for the quick response [PERSON_NAME], I can confirm that authentication …" at bounding box center [457, 424] width 316 height 60
drag, startPoint x: 418, startPoint y: 436, endPoint x: 389, endPoint y: 434, distance: 28.7
click at [389, 434] on textarea "Thanks for the quick response, [PERSON_NAME], I can confirm that authentication…" at bounding box center [457, 424] width 316 height 60
click at [469, 454] on textarea "Thanks for the quick response [PERSON_NAME], I can confirm that authentication …" at bounding box center [457, 424] width 316 height 60
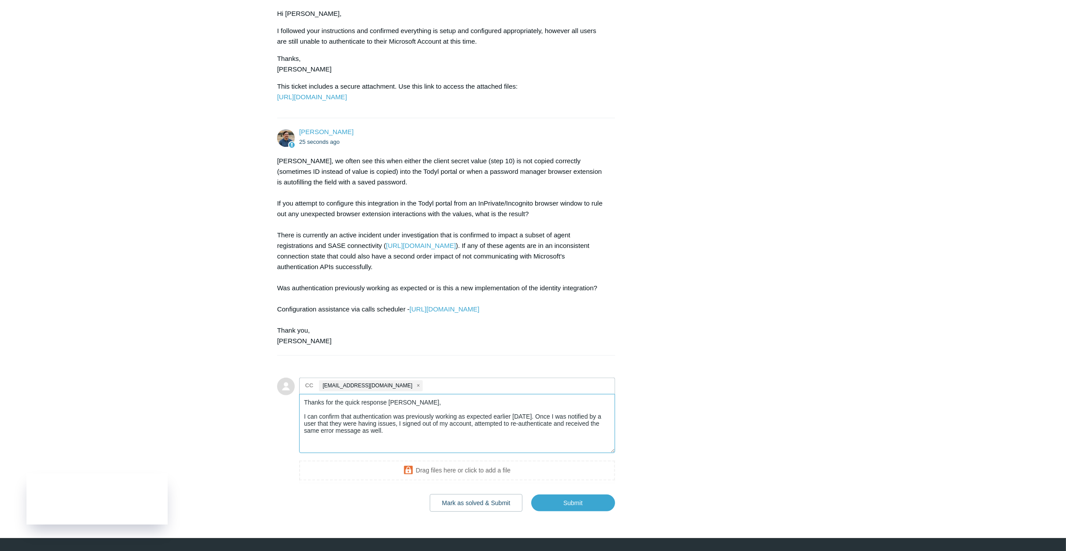
drag, startPoint x: 388, startPoint y: 436, endPoint x: 298, endPoint y: 431, distance: 90.6
click at [298, 431] on form "Add to conversation CC [EMAIL_ADDRESS][DOMAIN_NAME] Thanks for the quick respon…" at bounding box center [446, 438] width 338 height 147
drag, startPoint x: 494, startPoint y: 447, endPoint x: 460, endPoint y: 449, distance: 33.6
click at [459, 449] on textarea "Hey [PERSON_NAME], I can confirm that authentication was previously working as …" at bounding box center [457, 424] width 316 height 60
click at [392, 453] on textarea "Hey [PERSON_NAME], I can confirm that authentication was previously working ear…" at bounding box center [457, 424] width 316 height 60
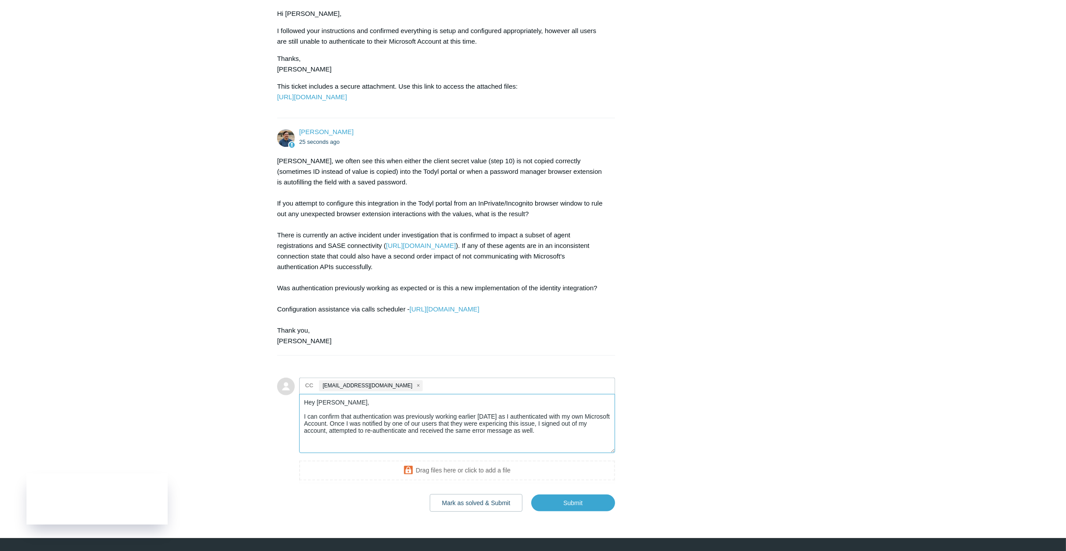
click at [493, 454] on textarea "Hey [PERSON_NAME], I can confirm that authentication was previously working ear…" at bounding box center [457, 424] width 316 height 60
click at [540, 454] on textarea "Hey [PERSON_NAME], I can confirm that authentication was previously working ear…" at bounding box center [457, 424] width 316 height 60
click at [532, 454] on textarea "Hey [PERSON_NAME], I can confirm that authentication was previously working ear…" at bounding box center [457, 424] width 316 height 60
click at [537, 454] on textarea "Hey [PERSON_NAME], I can confirm that authentication was previously working ear…" at bounding box center [457, 424] width 316 height 60
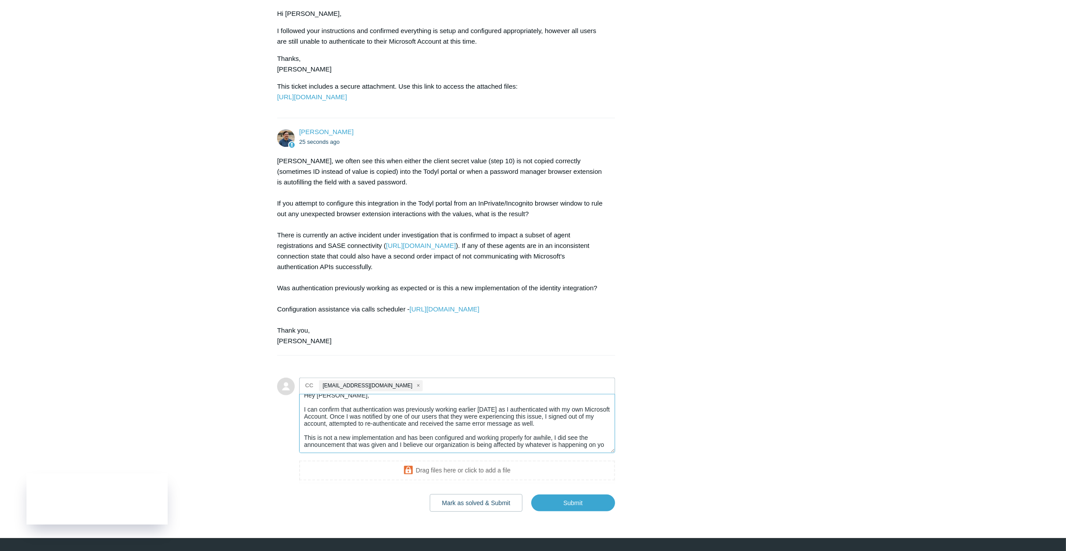
scroll to position [9, 0]
click at [536, 454] on textarea "Hey [PERSON_NAME], I can confirm that authentication was previously working ear…" at bounding box center [457, 424] width 316 height 60
click at [468, 454] on textarea "Hey [PERSON_NAME], I can confirm that authentication was previously working ear…" at bounding box center [457, 424] width 316 height 60
drag, startPoint x: 478, startPoint y: 471, endPoint x: 530, endPoint y: 479, distance: 52.7
click at [530, 454] on textarea "Hey [PERSON_NAME], I can confirm that authentication was previously working ear…" at bounding box center [457, 424] width 316 height 60
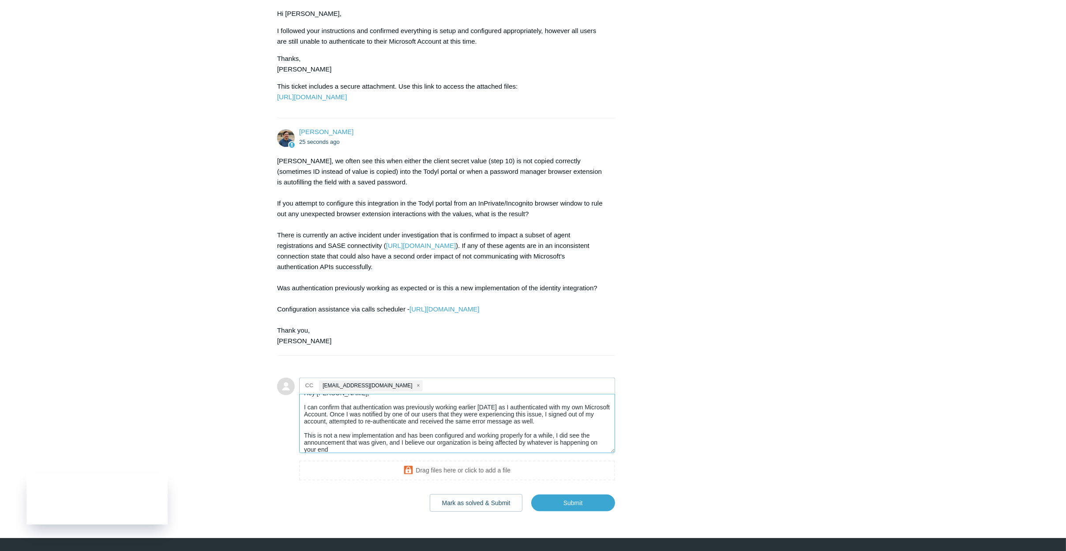
click at [478, 454] on textarea "Hey [PERSON_NAME], I can confirm that authentication was previously working ear…" at bounding box center [457, 424] width 316 height 60
drag, startPoint x: 527, startPoint y: 471, endPoint x: 568, endPoint y: 481, distance: 42.1
click at [568, 454] on textarea "Hey [PERSON_NAME], I can confirm that authentication was previously working ear…" at bounding box center [457, 424] width 316 height 60
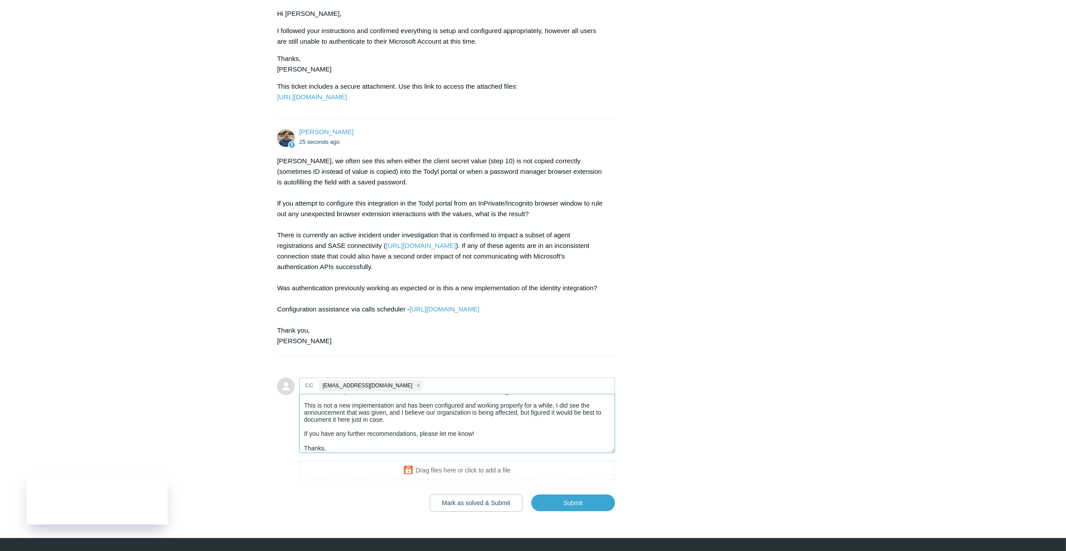
scroll to position [44, 0]
type textarea "Hey [PERSON_NAME], I can confirm that authentication was previously working ear…"
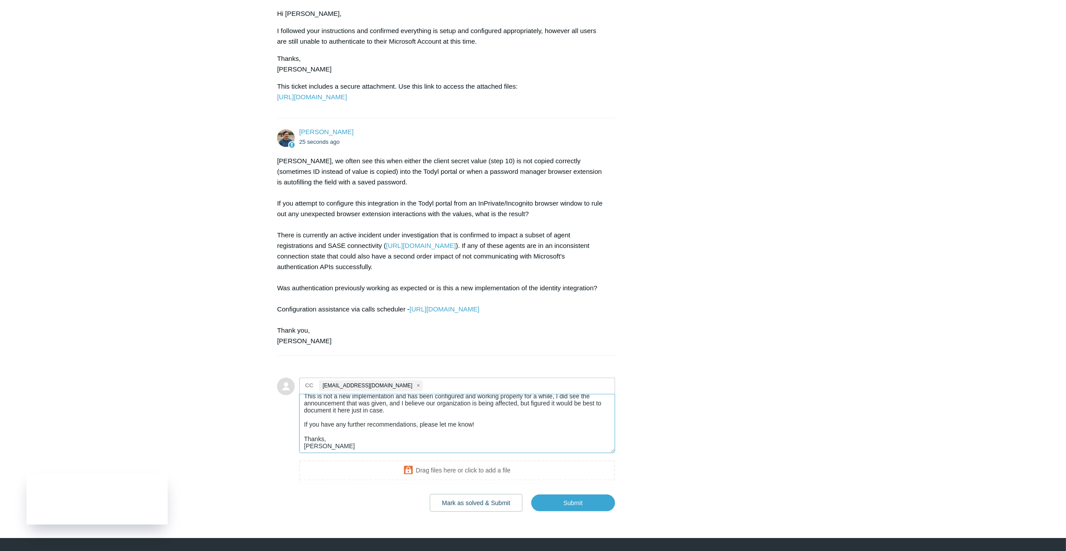
scroll to position [0, 0]
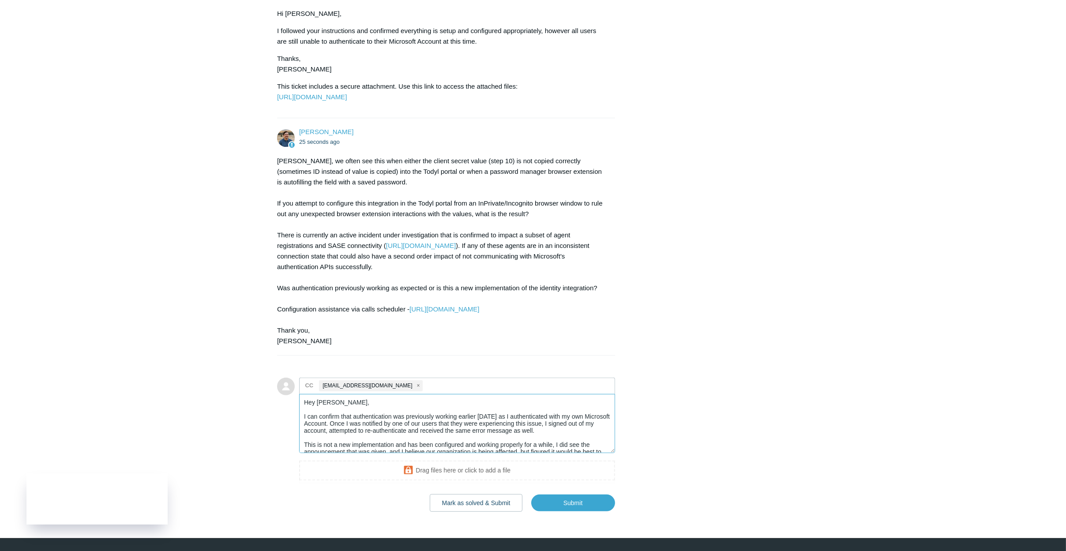
drag, startPoint x: 334, startPoint y: 478, endPoint x: 251, endPoint y: 399, distance: 114.9
click at [251, 399] on main "Requests Contributions Following Todyl Support Center My activities Multiple Us…" at bounding box center [533, 59] width 1066 height 906
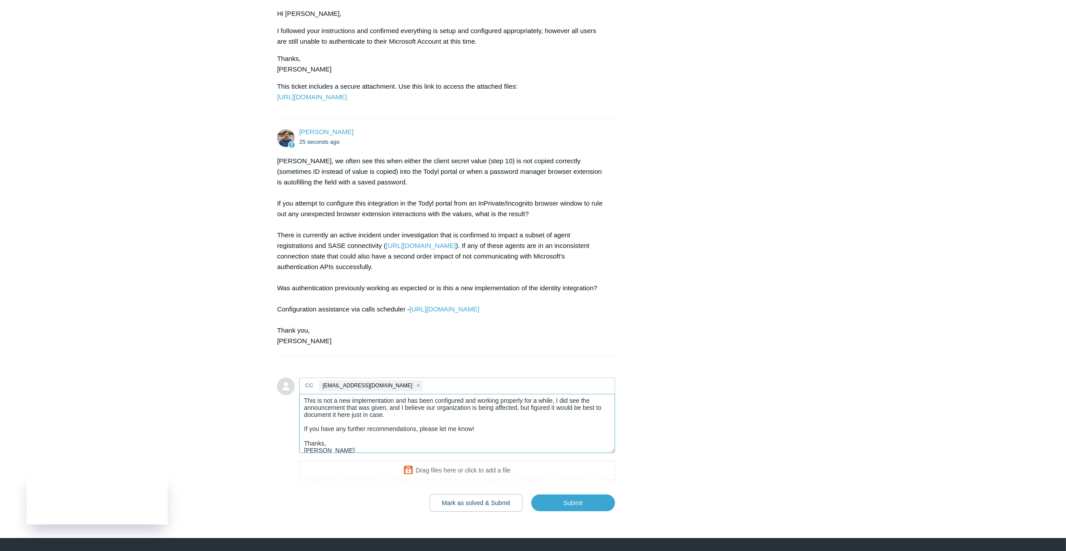
scroll to position [50, 0]
click at [530, 454] on textarea "Hey [PERSON_NAME], I can confirm that authentication was previously working ear…" at bounding box center [457, 424] width 316 height 60
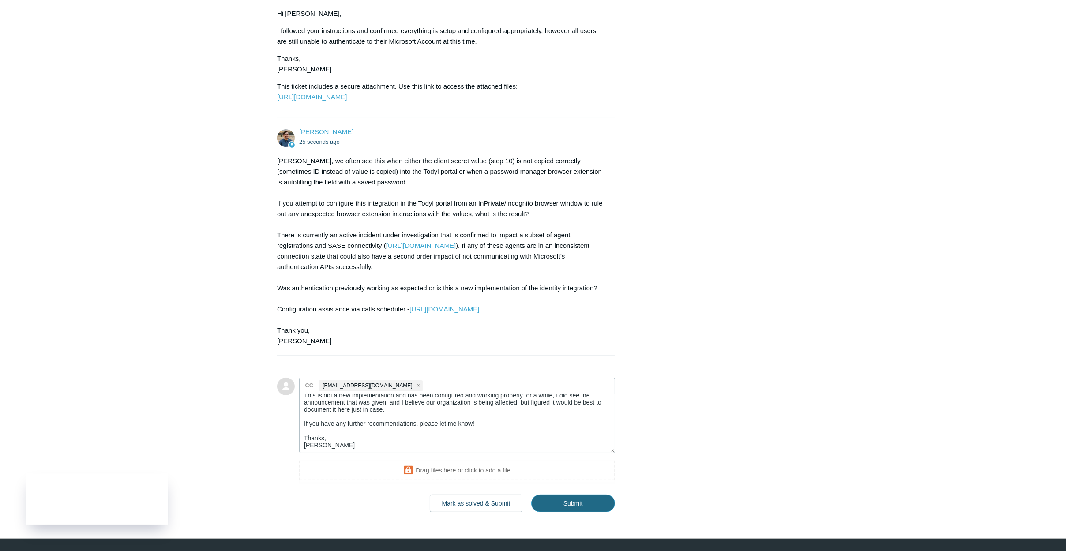
click at [569, 512] on input "Submit" at bounding box center [573, 504] width 84 height 18
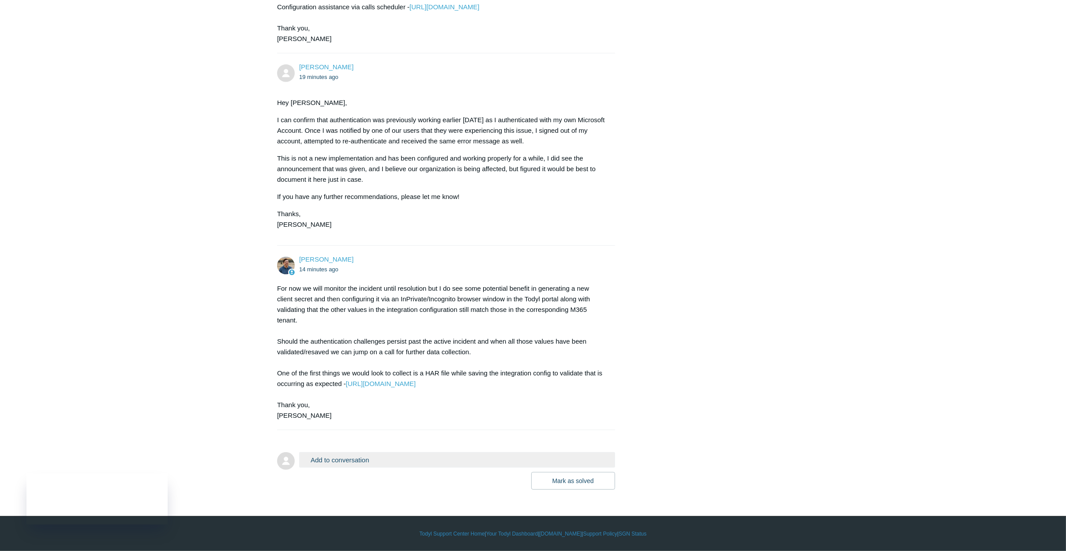
scroll to position [768, 0]
